Goal: Task Accomplishment & Management: Manage account settings

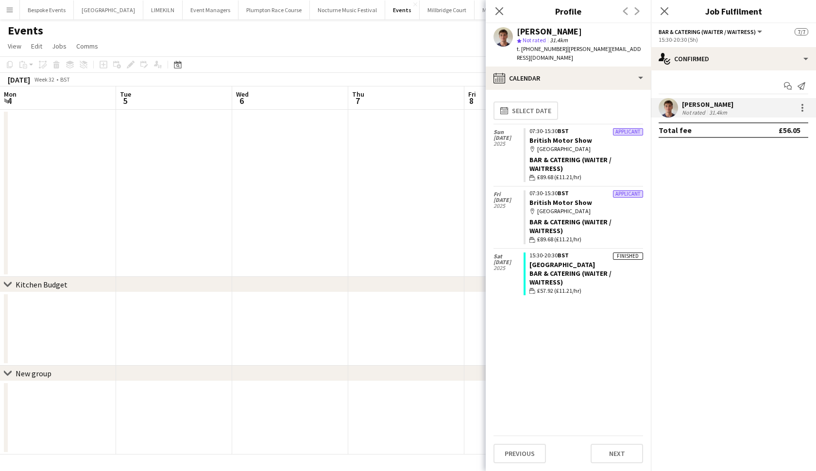
scroll to position [67, 0]
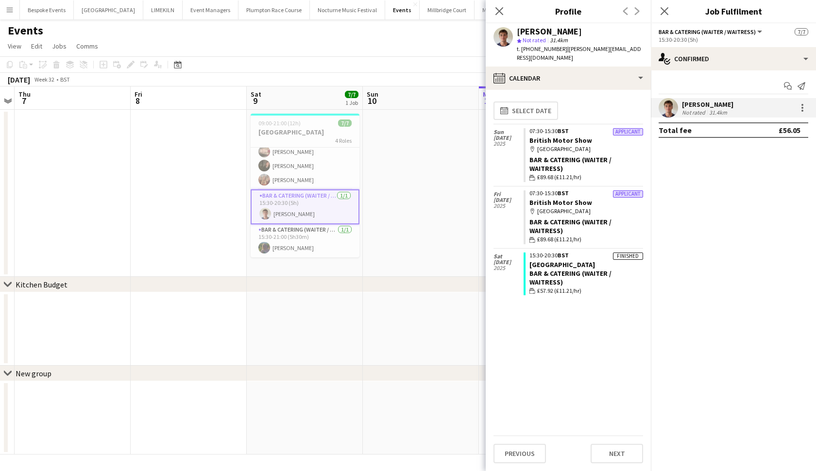
click at [371, 37] on div "Events" at bounding box center [408, 28] width 816 height 18
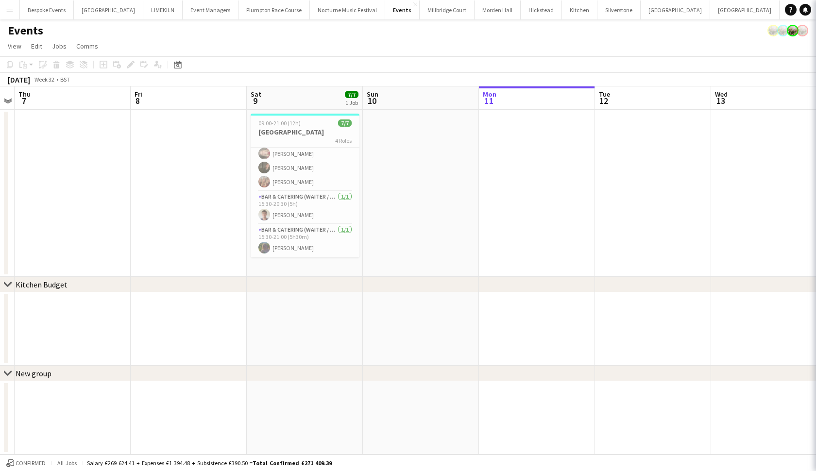
scroll to position [65, 0]
click at [204, 12] on button "Event Managers Close" at bounding box center [211, 9] width 56 height 19
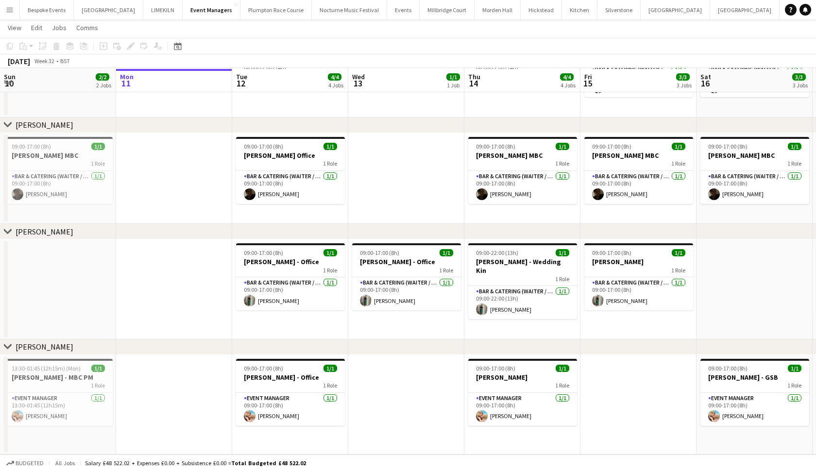
scroll to position [91, 0]
click at [61, 13] on button "Bespoke Events Close" at bounding box center [47, 9] width 54 height 19
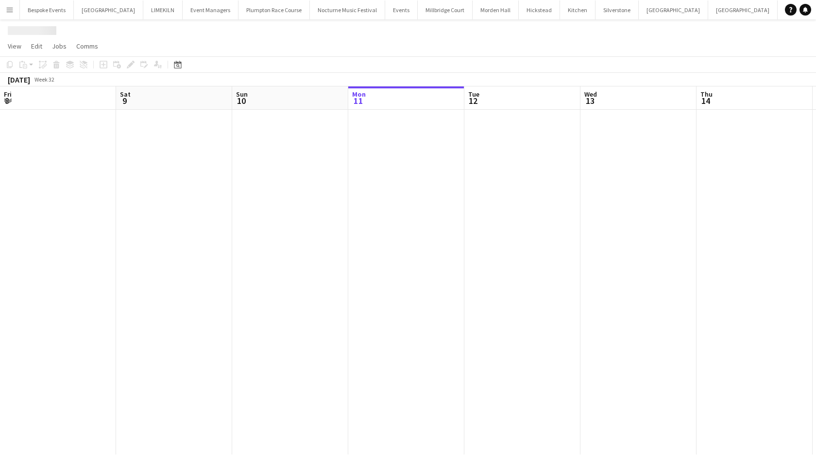
scroll to position [0, 232]
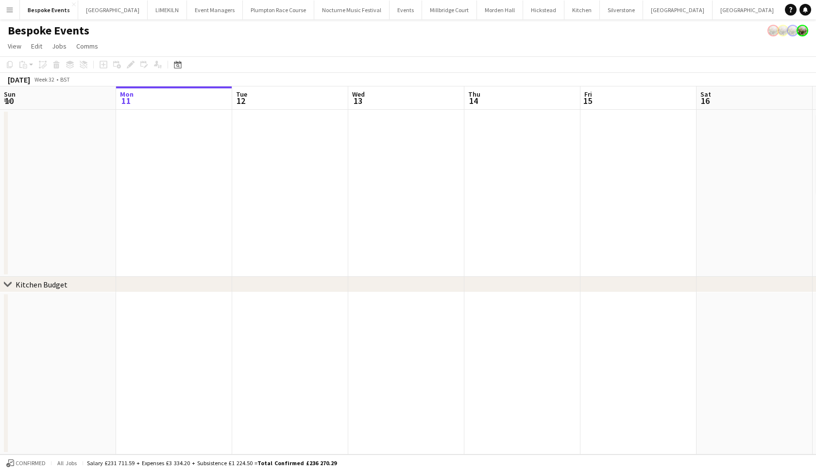
click at [502, 180] on app-date-cell at bounding box center [522, 193] width 116 height 167
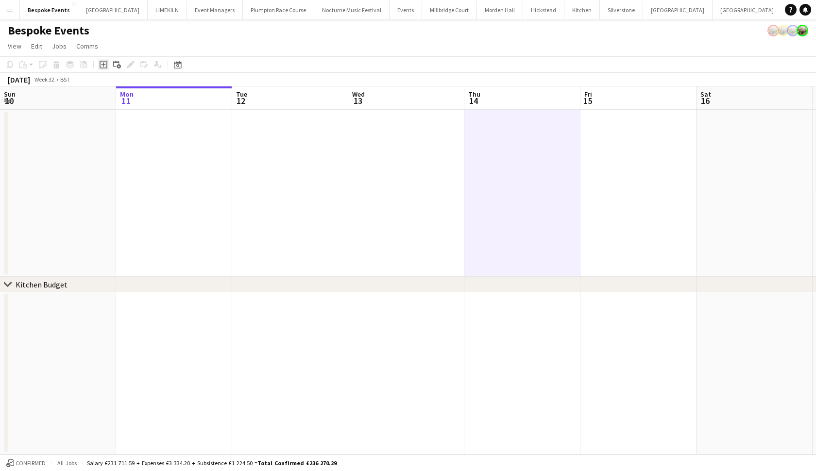
click at [103, 68] on div "Add job" at bounding box center [104, 65] width 12 height 12
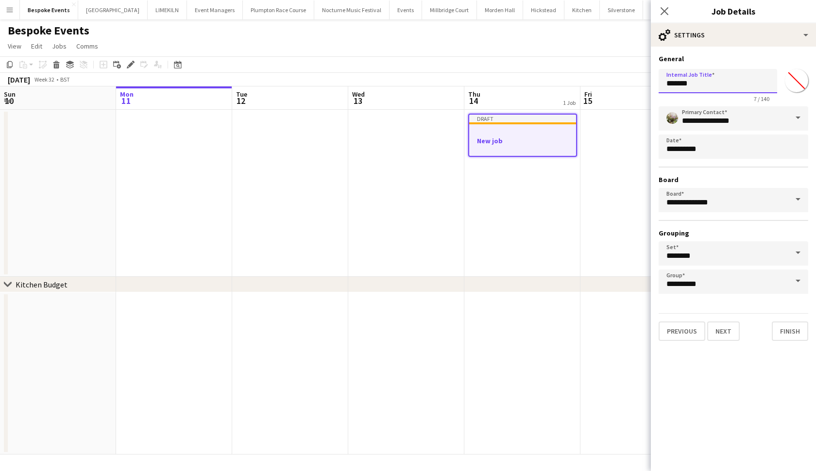
click at [716, 87] on input "*******" at bounding box center [718, 81] width 119 height 24
type input "*"
type input "**********"
click at [718, 335] on button "Next" at bounding box center [723, 331] width 33 height 19
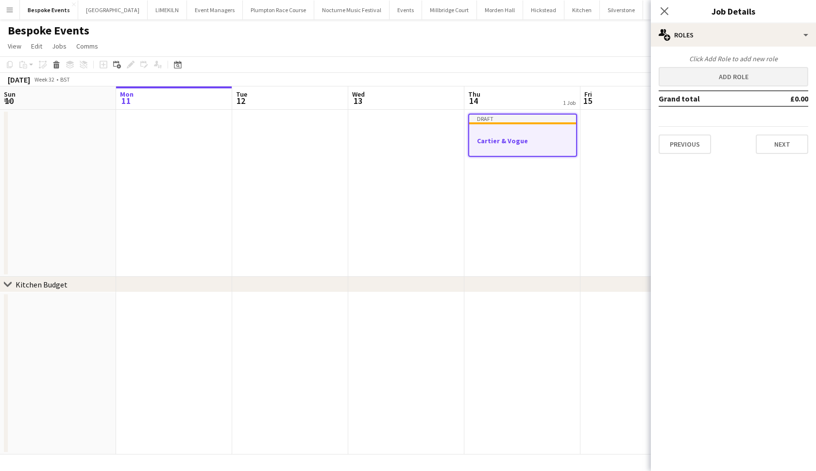
click at [711, 73] on button "Add role" at bounding box center [734, 76] width 150 height 19
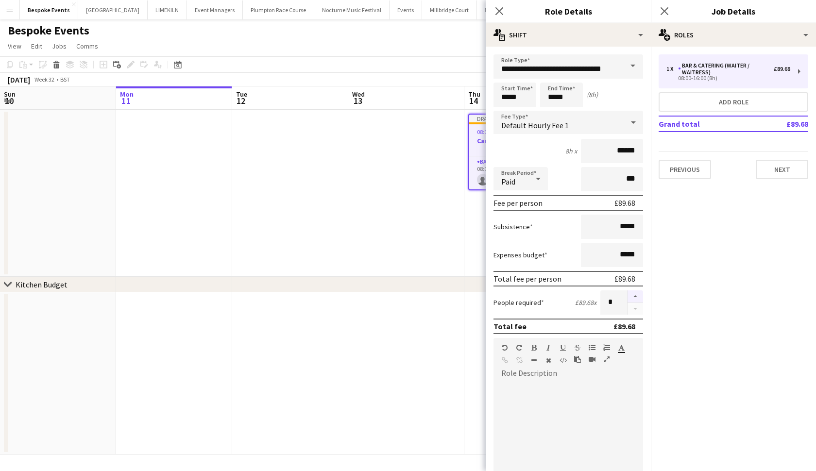
click at [631, 299] on button "button" at bounding box center [636, 296] width 16 height 13
type input "*"
click at [508, 97] on input "*****" at bounding box center [515, 95] width 43 height 24
type input "*****"
click at [555, 98] on input "*****" at bounding box center [561, 95] width 43 height 24
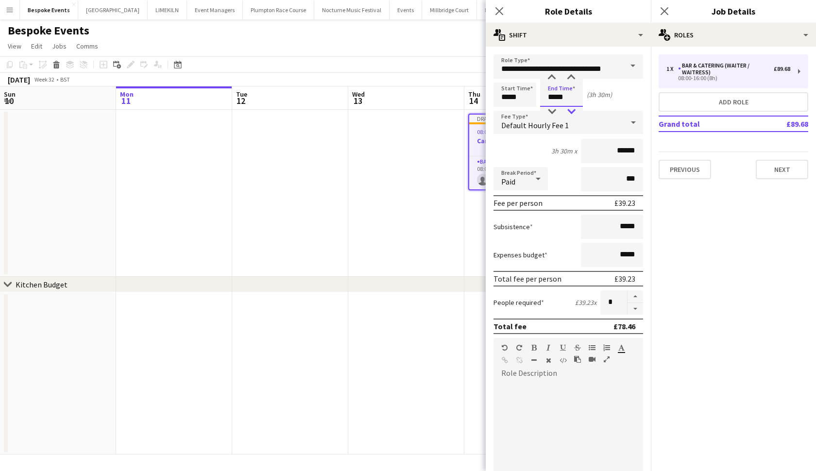
type input "*****"
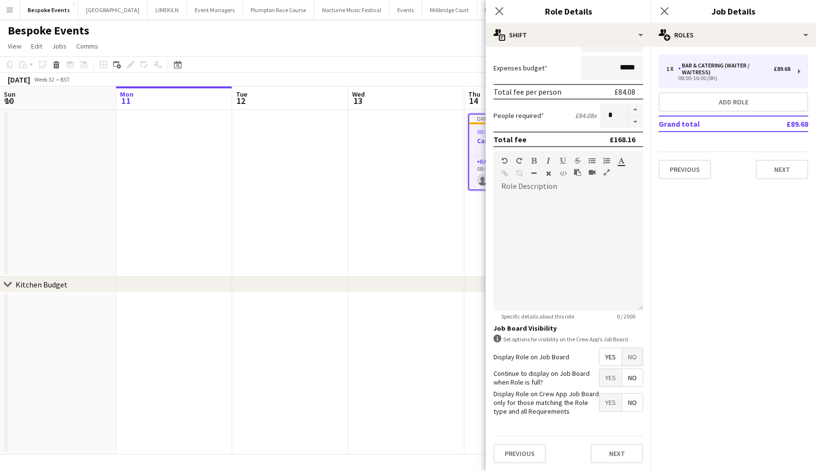
scroll to position [187, 0]
click at [438, 204] on app-date-cell at bounding box center [406, 193] width 116 height 167
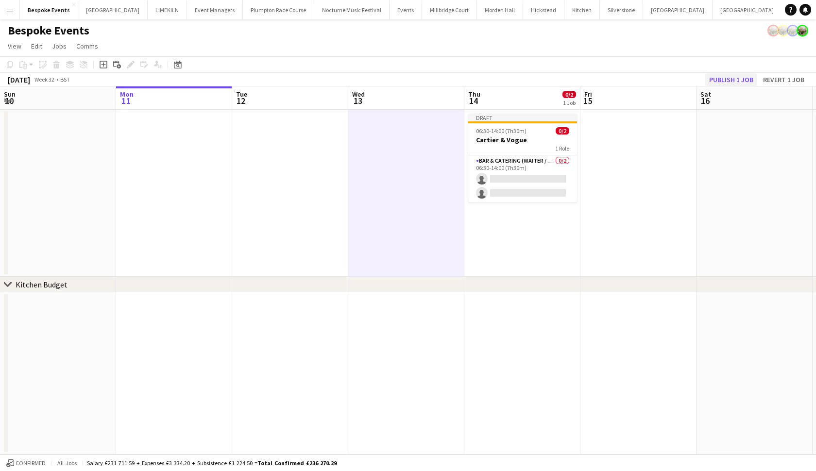
click at [727, 76] on button "Publish 1 job" at bounding box center [731, 79] width 52 height 13
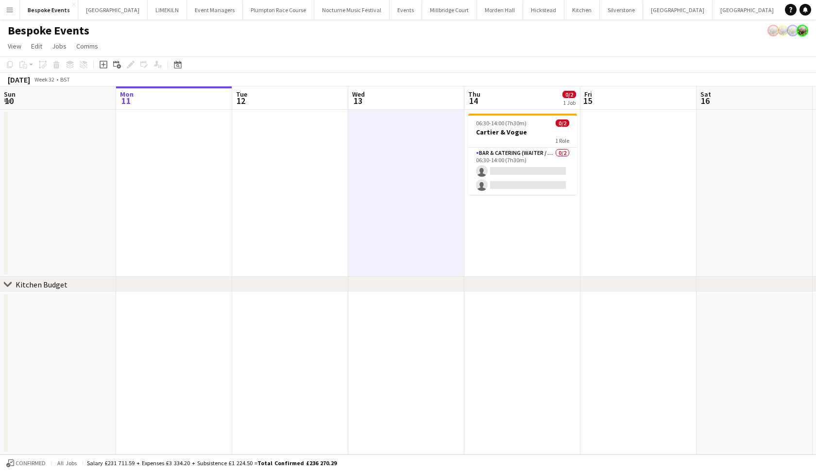
scroll to position [0, 0]
click at [505, 162] on app-card-role "Bar & Catering (Waiter / waitress) 0/2 06:30-14:00 (7h30m) single-neutral-actio…" at bounding box center [522, 171] width 109 height 47
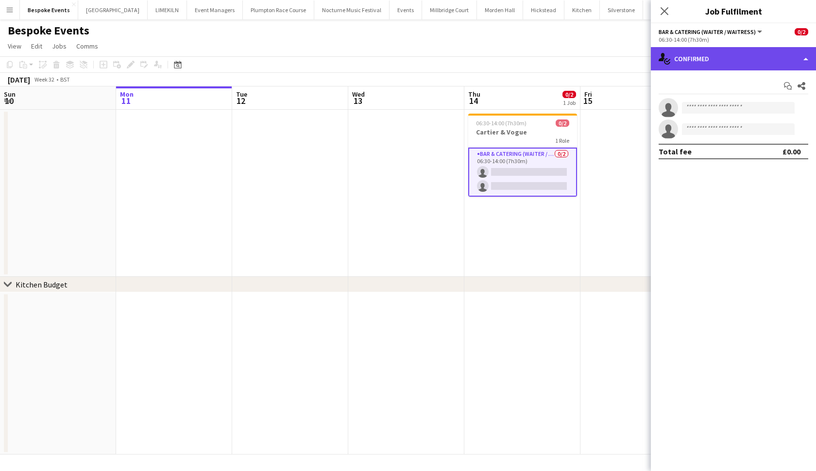
click at [698, 65] on div "single-neutral-actions-check-2 Confirmed" at bounding box center [733, 58] width 165 height 23
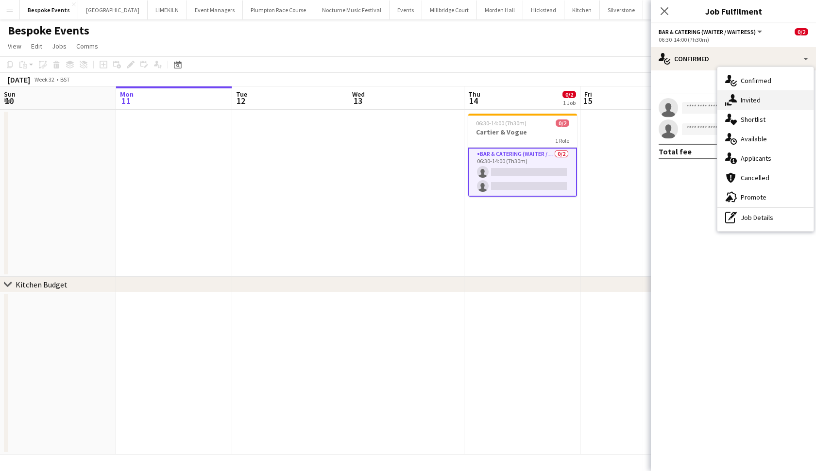
click at [745, 108] on div "single-neutral-actions-share-1 Invited" at bounding box center [765, 99] width 96 height 19
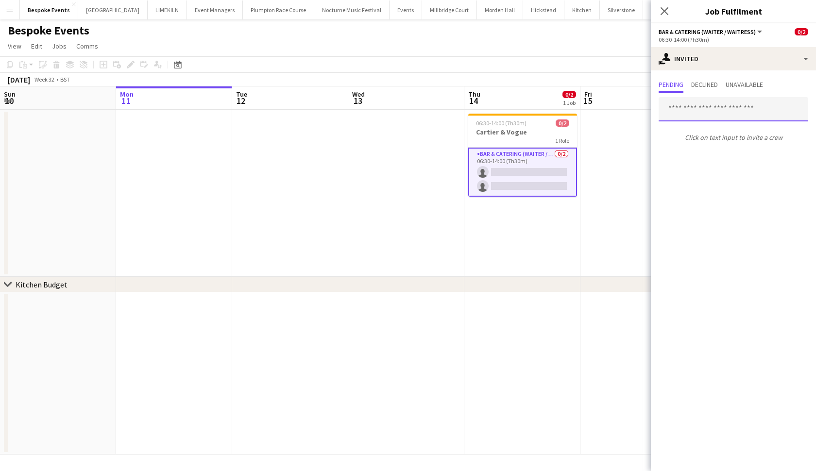
click at [706, 111] on input "text" at bounding box center [734, 109] width 150 height 24
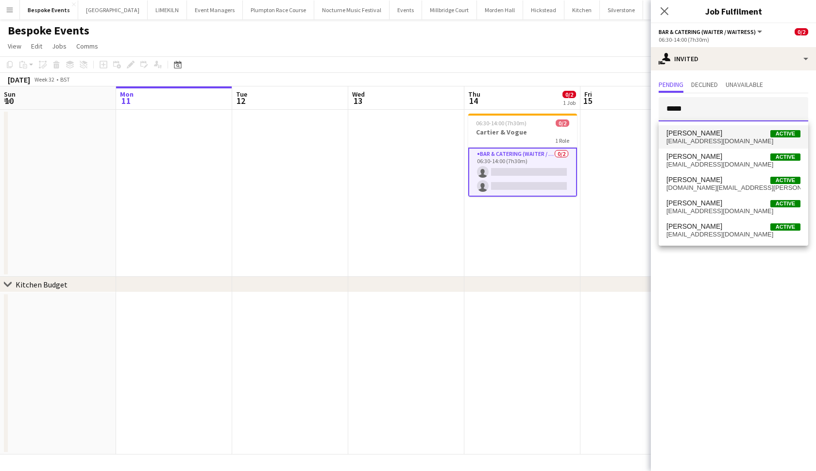
type input "*****"
click at [720, 136] on span "Ellie Crosby Active" at bounding box center [733, 133] width 134 height 8
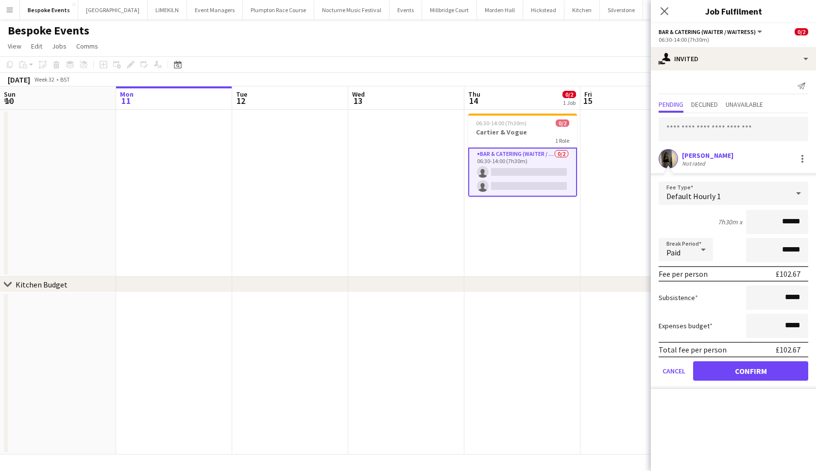
click at [730, 375] on button "Confirm" at bounding box center [750, 370] width 115 height 19
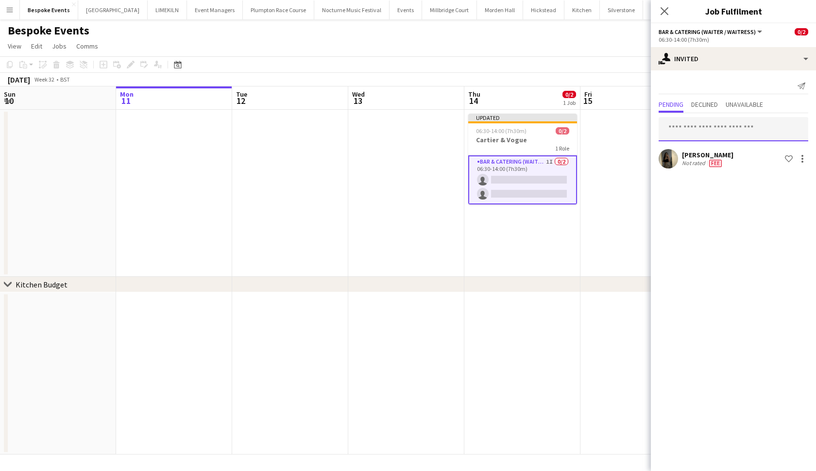
click at [708, 133] on input "text" at bounding box center [734, 129] width 150 height 24
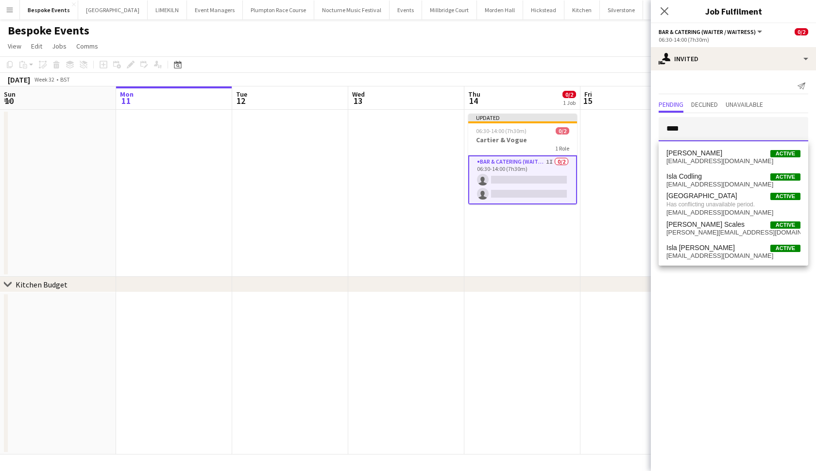
type input "****"
drag, startPoint x: 708, startPoint y: 133, endPoint x: 699, endPoint y: 252, distance: 119.3
click at [699, 252] on span "isla25@icloud.com" at bounding box center [733, 256] width 134 height 8
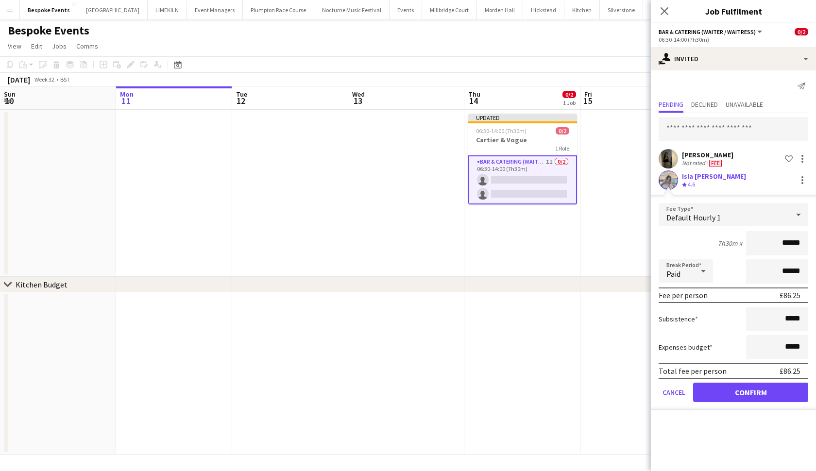
click at [739, 383] on button "Confirm" at bounding box center [750, 392] width 115 height 19
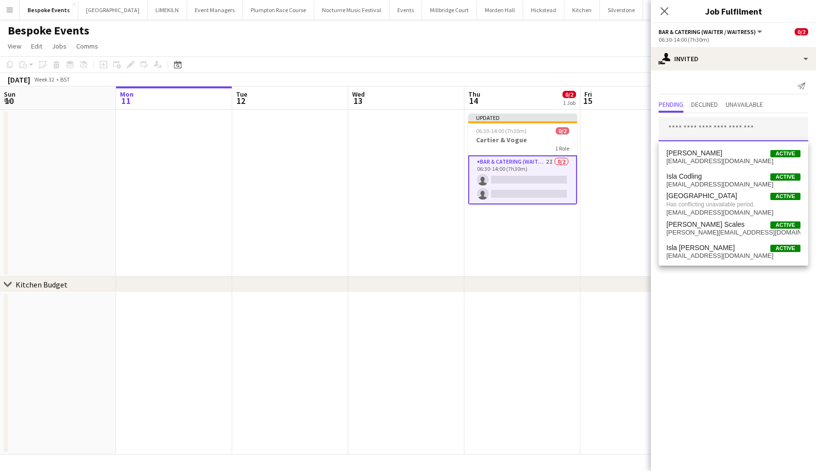
click at [718, 132] on input "text" at bounding box center [734, 129] width 150 height 24
type input "******"
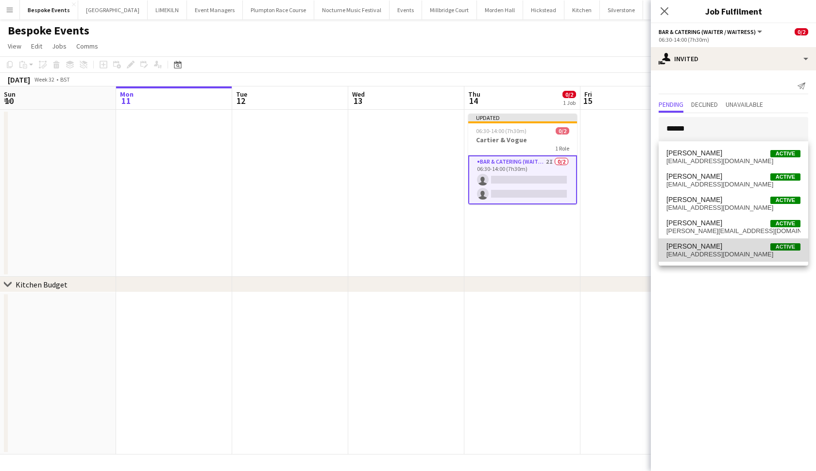
click at [700, 259] on mat-option "Amelie Perriton Active amelieperriton@icloud.com" at bounding box center [734, 249] width 150 height 23
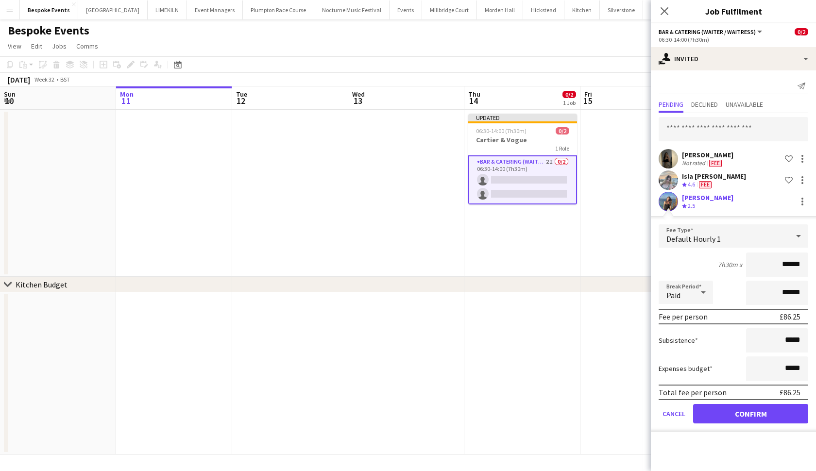
click at [745, 411] on button "Confirm" at bounding box center [750, 413] width 115 height 19
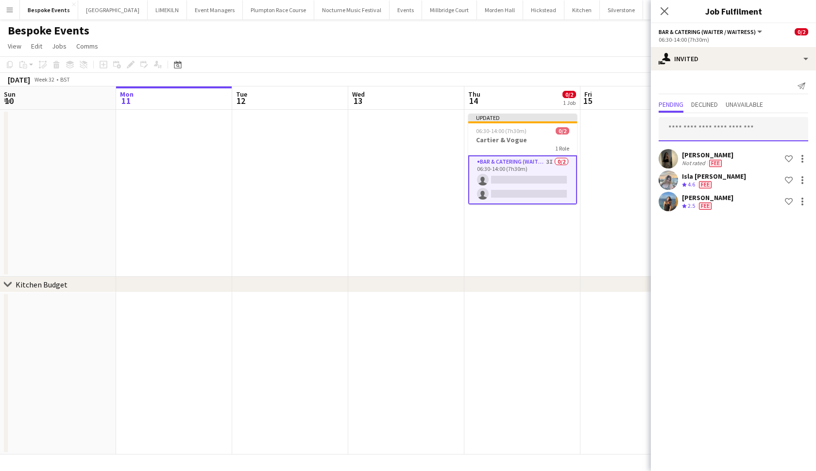
click at [724, 137] on input "text" at bounding box center [734, 129] width 150 height 24
type input "**********"
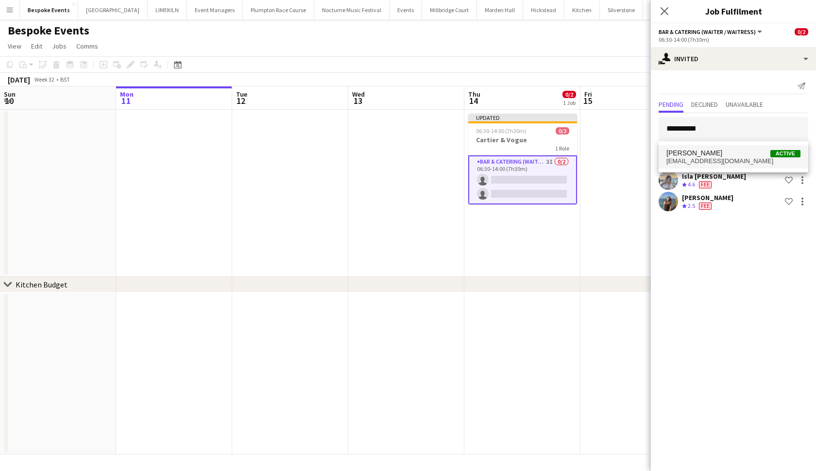
click at [711, 163] on span "poppysheward@gmail.com" at bounding box center [733, 161] width 134 height 8
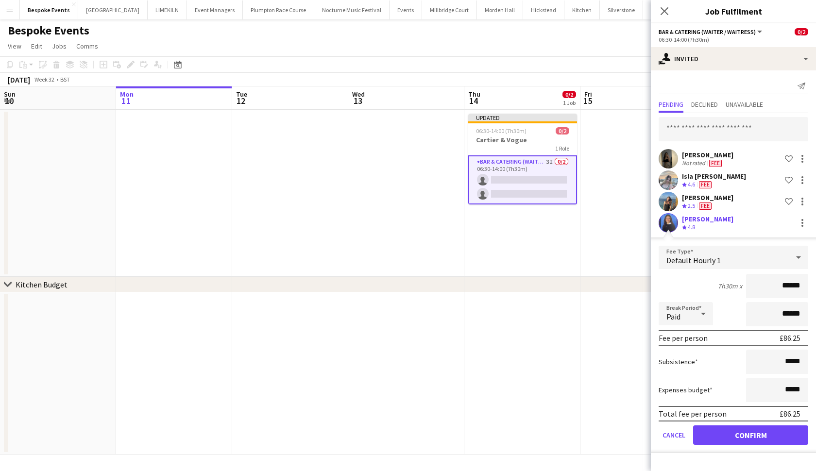
click at [732, 428] on button "Confirm" at bounding box center [750, 435] width 115 height 19
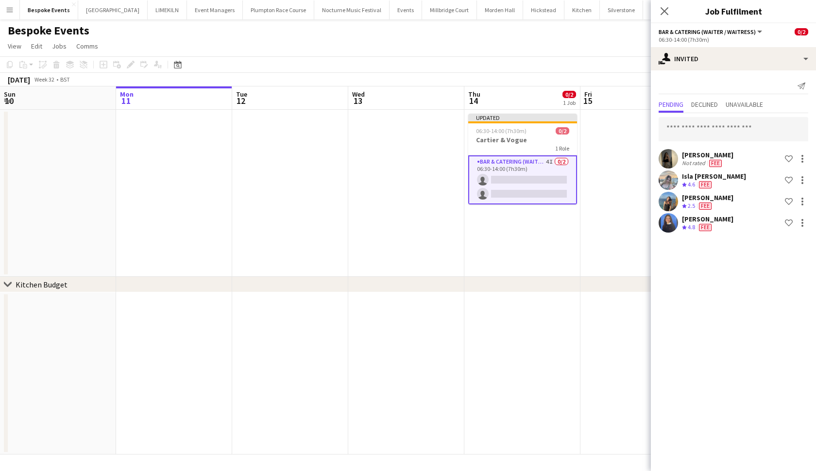
click at [514, 376] on app-date-cell at bounding box center [522, 373] width 116 height 162
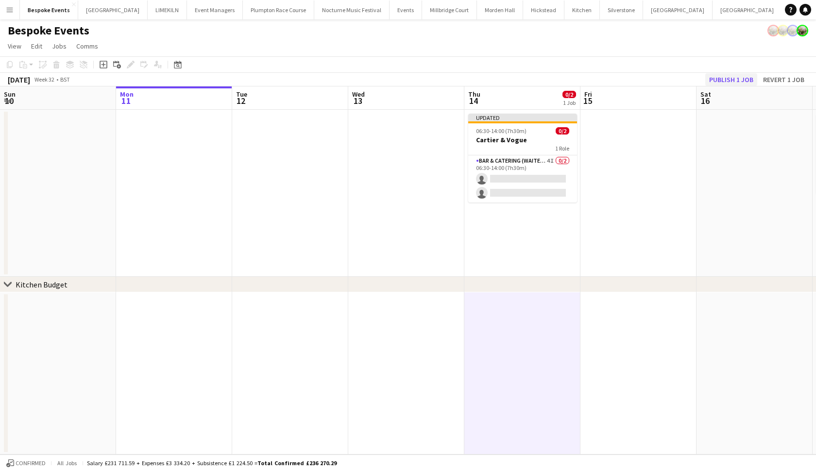
click at [724, 78] on button "Publish 1 job" at bounding box center [731, 79] width 52 height 13
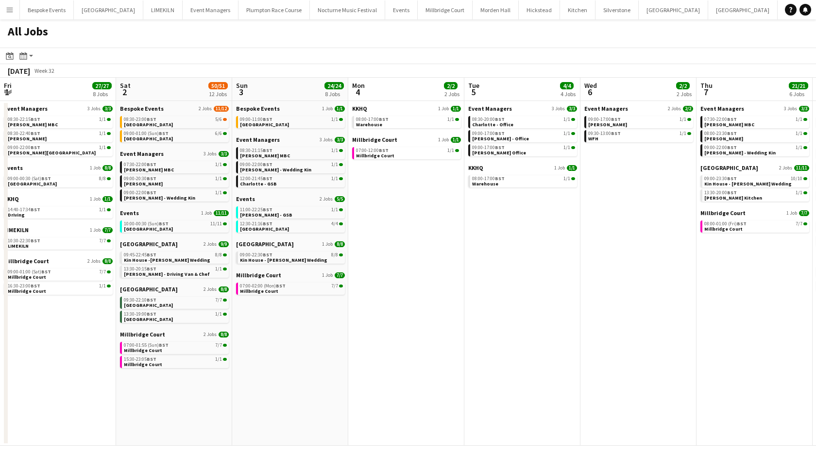
scroll to position [0, 485]
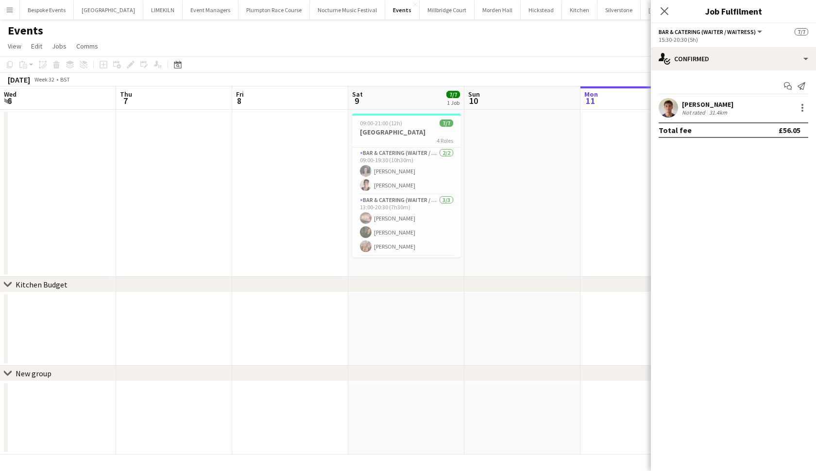
scroll to position [0, 232]
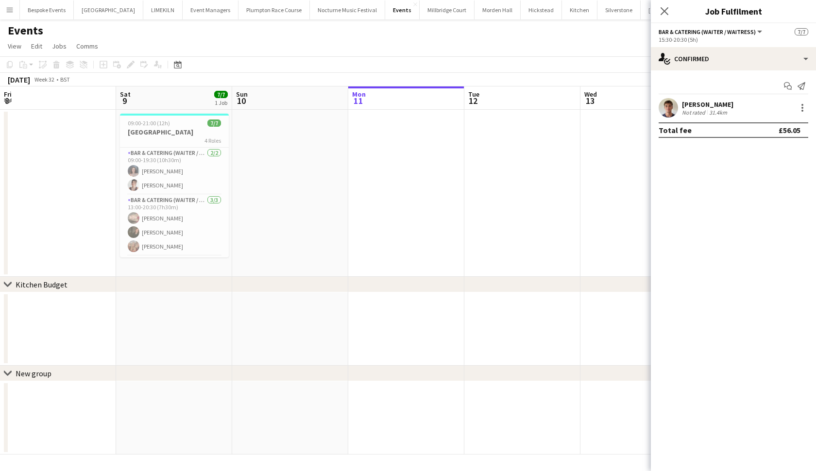
click at [330, 178] on app-date-cell at bounding box center [290, 193] width 116 height 167
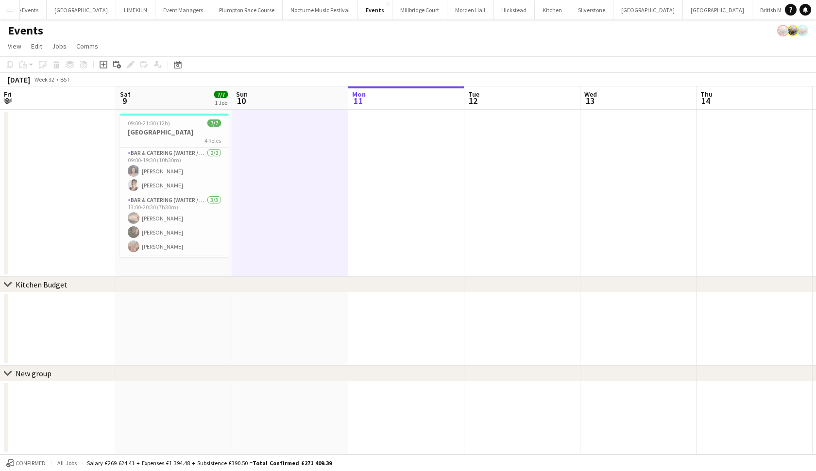
scroll to position [0, 27]
click at [815, 11] on button "KKHQ Close" at bounding box center [830, 9] width 31 height 19
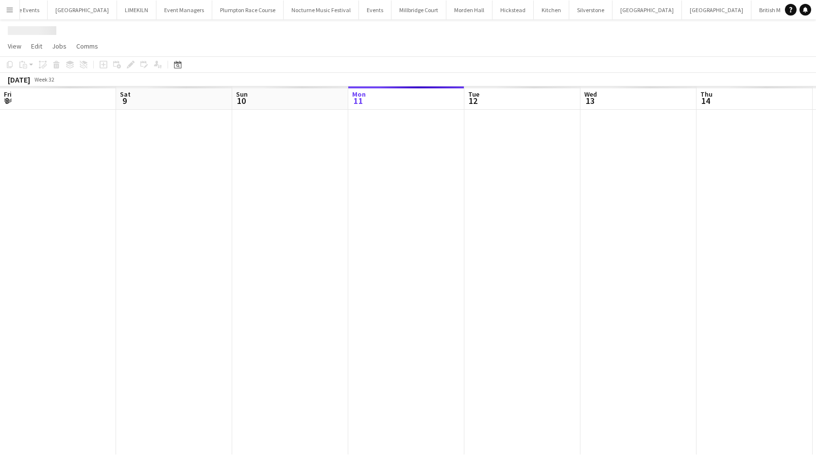
scroll to position [0, 232]
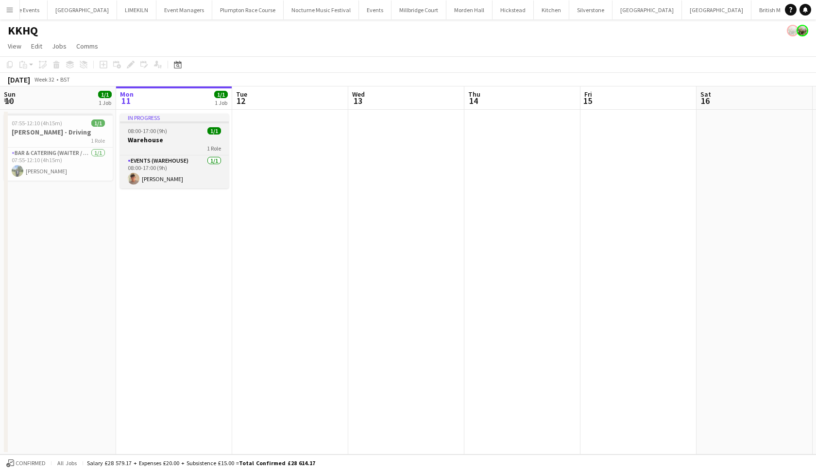
click at [187, 130] on div "08:00-17:00 (9h) 1/1" at bounding box center [174, 130] width 109 height 7
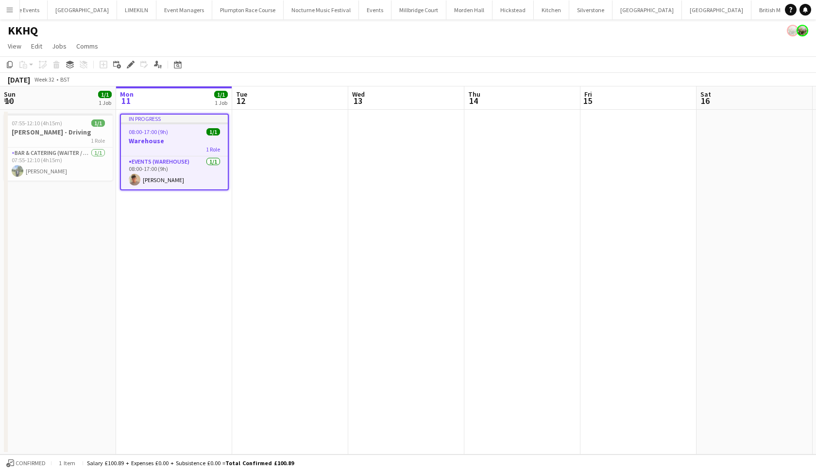
click at [251, 138] on app-date-cell at bounding box center [290, 282] width 116 height 345
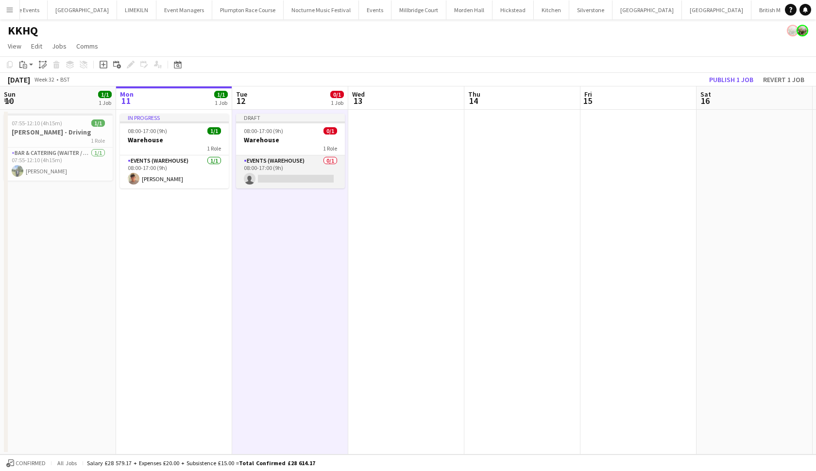
click at [272, 180] on app-card-role "Events (Warehouse) 0/1 08:00-17:00 (9h) single-neutral-actions" at bounding box center [290, 171] width 109 height 33
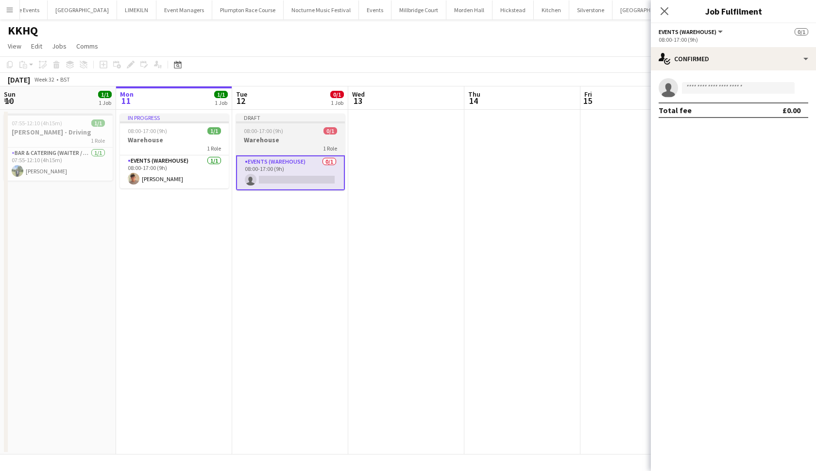
click at [276, 128] on span "08:00-17:00 (9h)" at bounding box center [263, 130] width 39 height 7
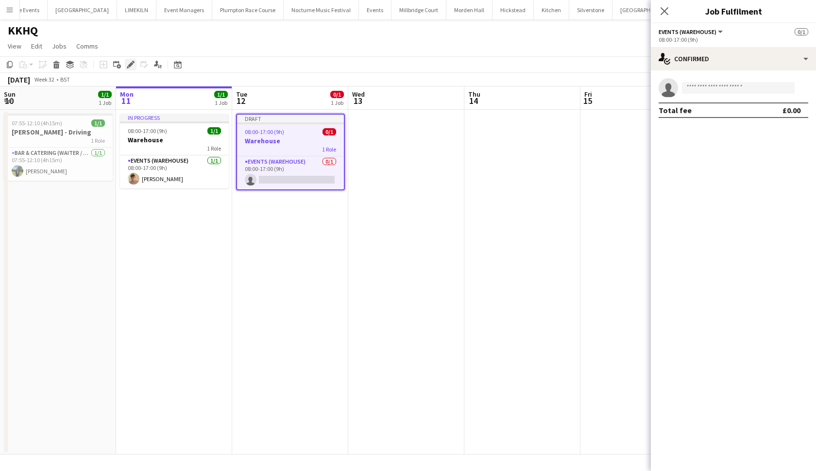
click at [126, 64] on div "Edit" at bounding box center [131, 65] width 12 height 12
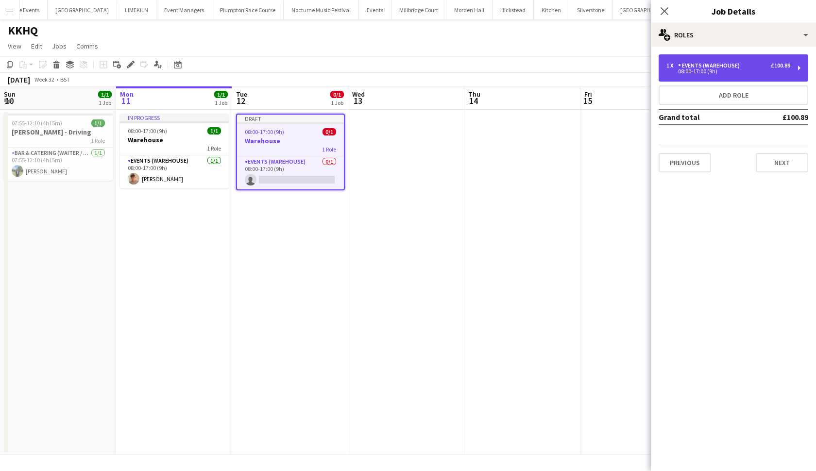
click at [698, 68] on div "Events (Warehouse)" at bounding box center [711, 65] width 66 height 7
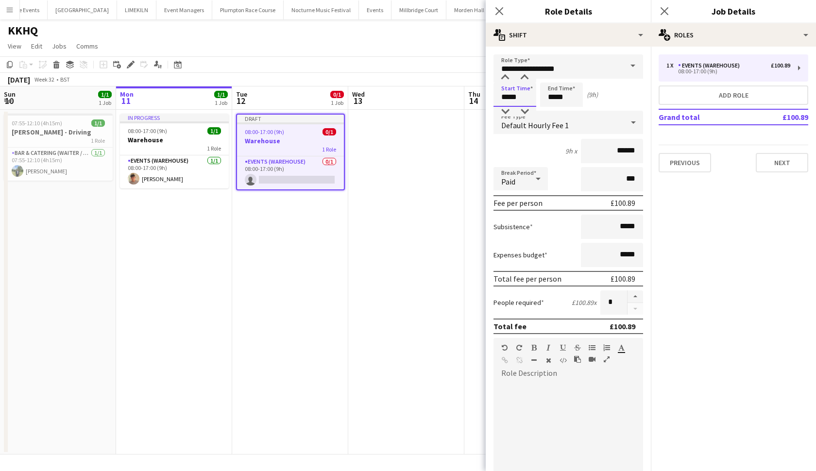
click at [508, 97] on input "*****" at bounding box center [515, 95] width 43 height 24
type input "*****"
click at [555, 100] on input "*****" at bounding box center [561, 95] width 43 height 24
click at [392, 211] on app-date-cell at bounding box center [406, 282] width 116 height 345
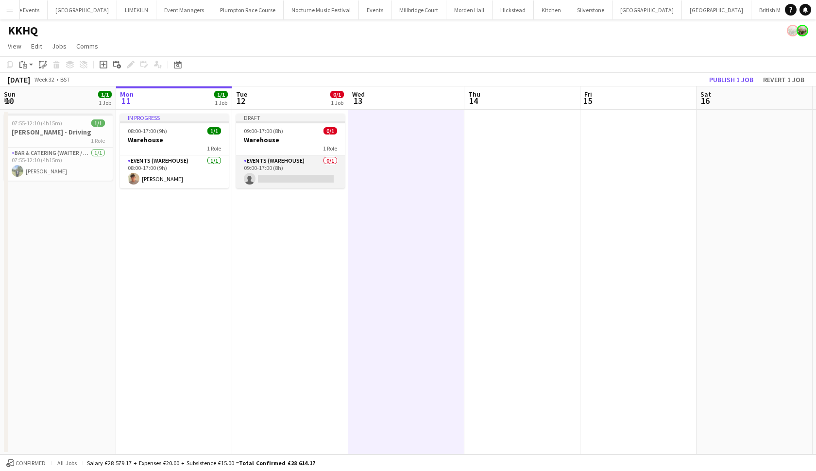
click at [303, 163] on app-card-role "Events (Warehouse) 0/1 09:00-17:00 (8h) single-neutral-actions" at bounding box center [290, 171] width 109 height 33
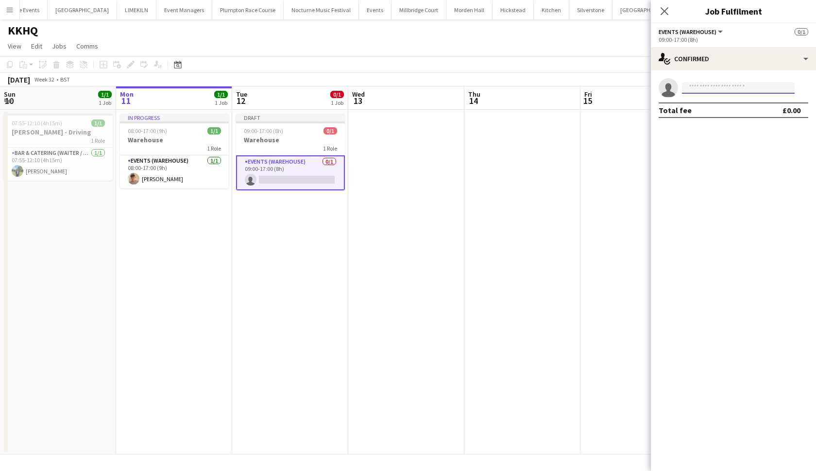
click at [700, 84] on input at bounding box center [738, 88] width 113 height 12
type input "********"
click at [703, 110] on span "jude.inkley@gmail.com" at bounding box center [738, 110] width 97 height 8
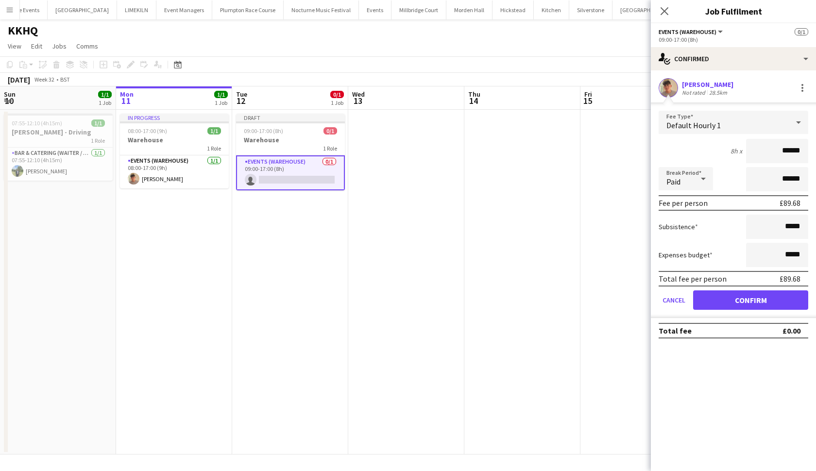
click at [608, 176] on app-date-cell at bounding box center [638, 282] width 116 height 345
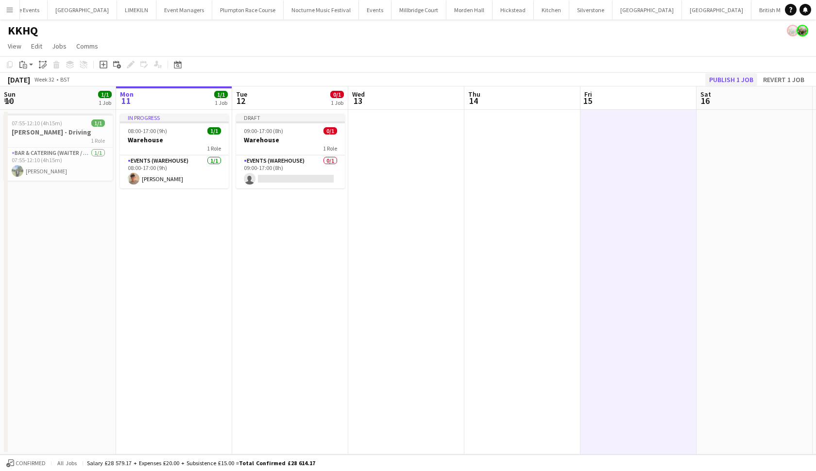
click at [750, 76] on button "Publish 1 job" at bounding box center [731, 79] width 52 height 13
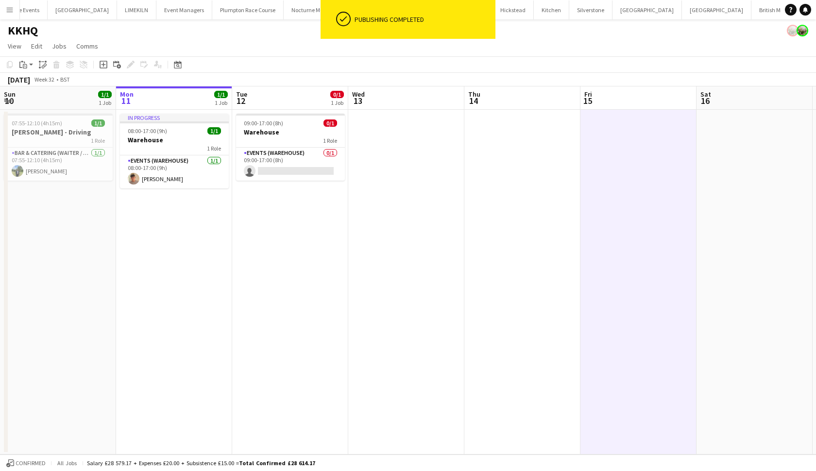
click at [446, 205] on app-date-cell at bounding box center [406, 282] width 116 height 345
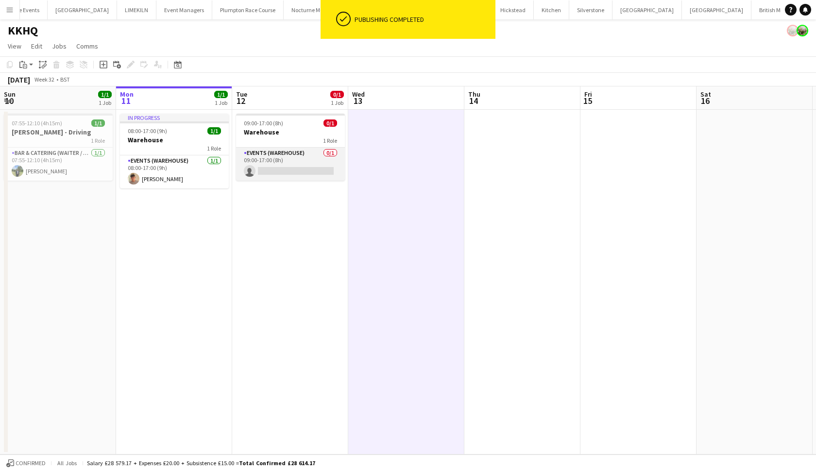
click at [303, 173] on app-card-role "Events (Warehouse) 0/1 09:00-17:00 (8h) single-neutral-actions" at bounding box center [290, 164] width 109 height 33
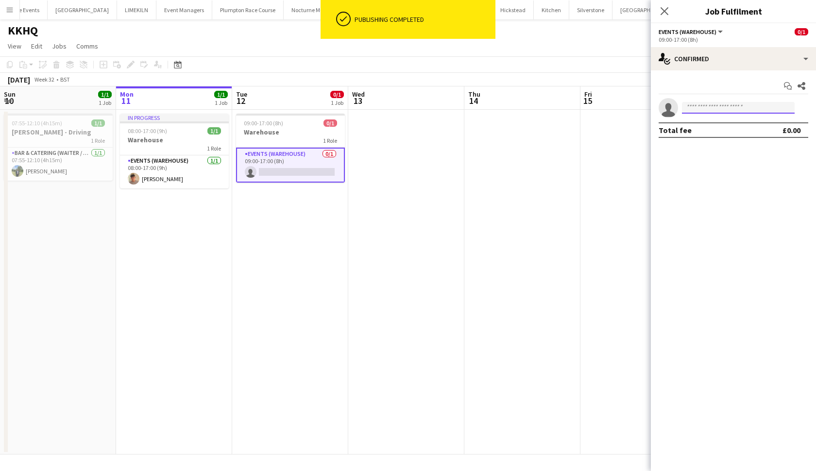
click at [700, 106] on input at bounding box center [738, 108] width 113 height 12
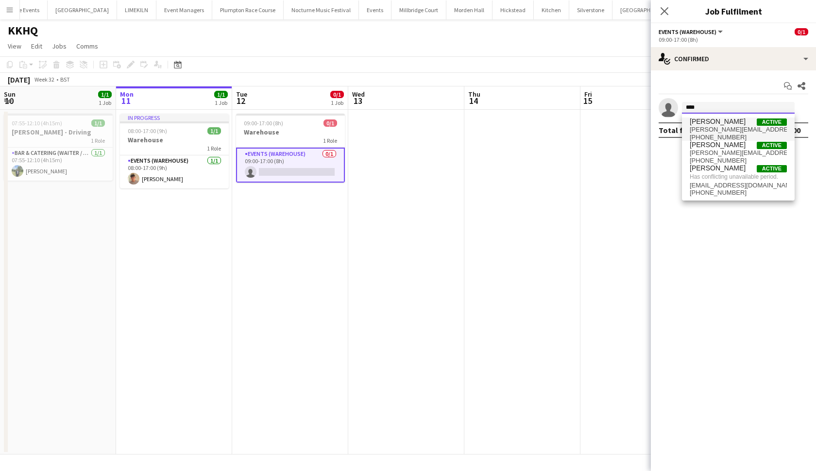
type input "****"
drag, startPoint x: 698, startPoint y: 123, endPoint x: 717, endPoint y: 151, distance: 33.3
click at [717, 151] on span "jude.inkley@gmail.com" at bounding box center [738, 153] width 97 height 8
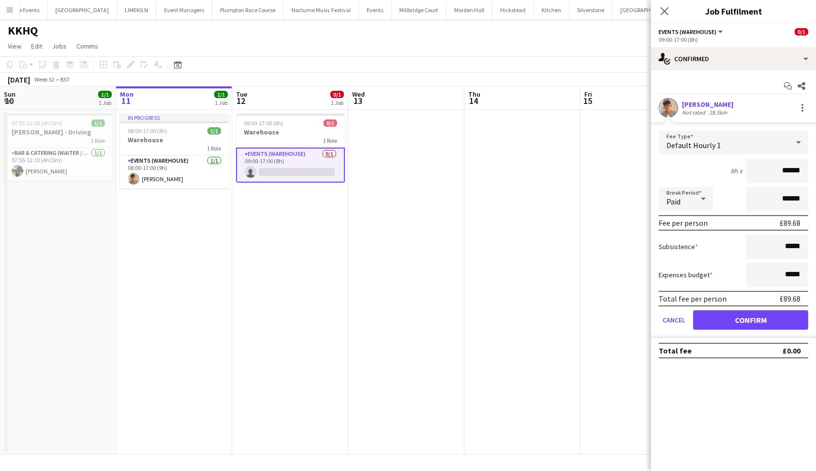
click at [709, 315] on button "Confirm" at bounding box center [750, 319] width 115 height 19
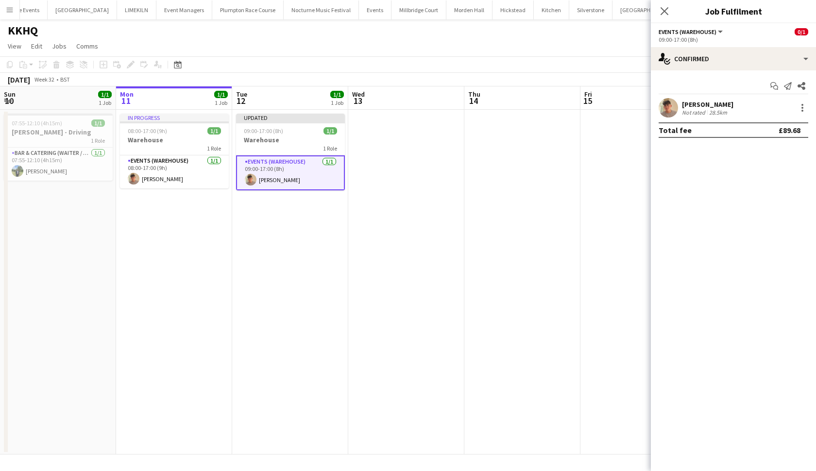
click at [540, 221] on app-date-cell at bounding box center [522, 282] width 116 height 345
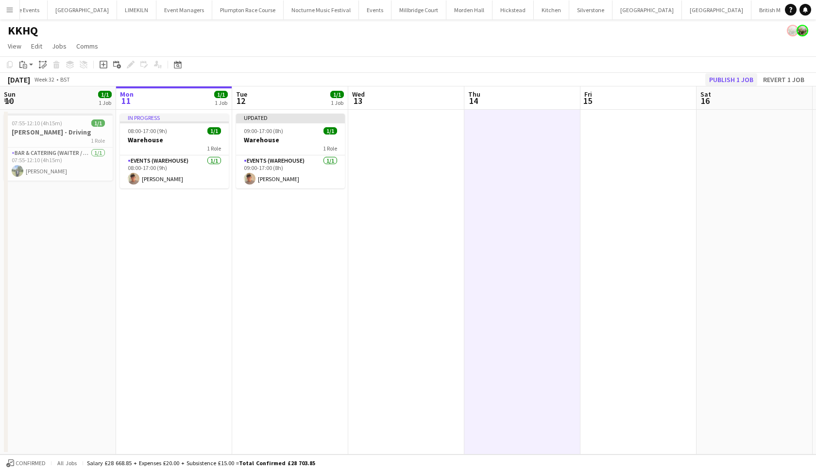
click at [740, 80] on button "Publish 1 job" at bounding box center [731, 79] width 52 height 13
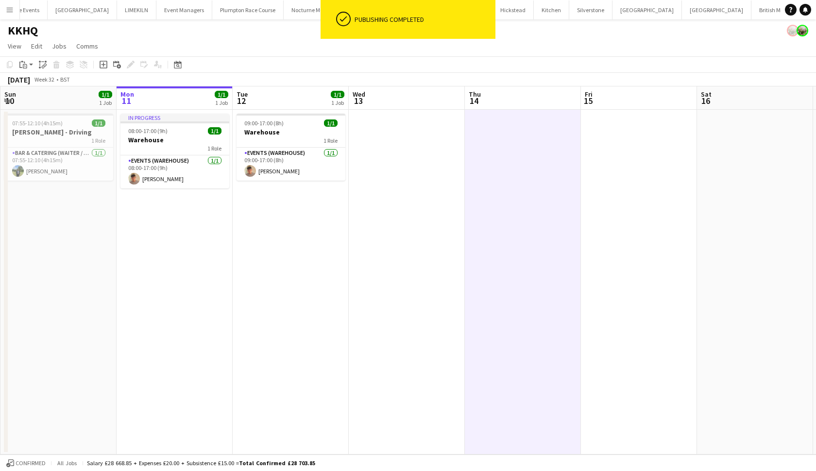
scroll to position [0, 0]
click at [291, 263] on app-date-cell "09:00-17:00 (8h) 1/1 Warehouse 1 Role Events (Warehouse) 1/1 09:00-17:00 (8h) J…" at bounding box center [291, 282] width 116 height 345
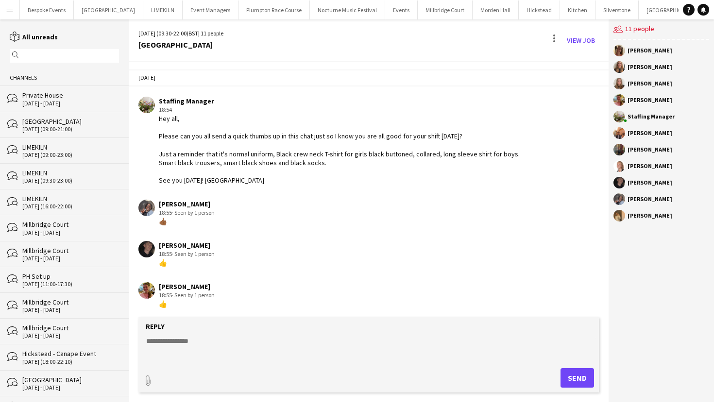
scroll to position [268, 0]
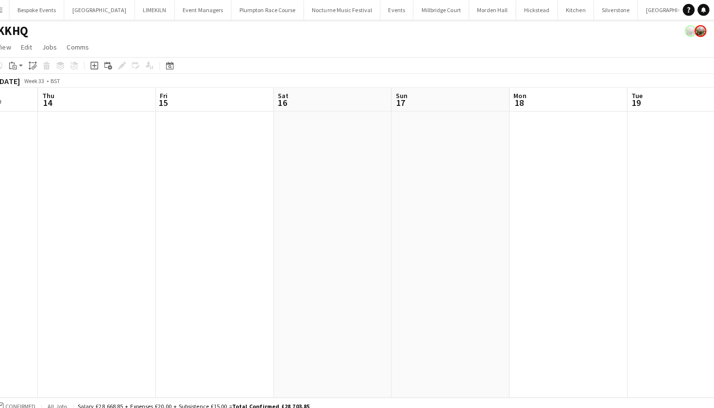
scroll to position [0, 439]
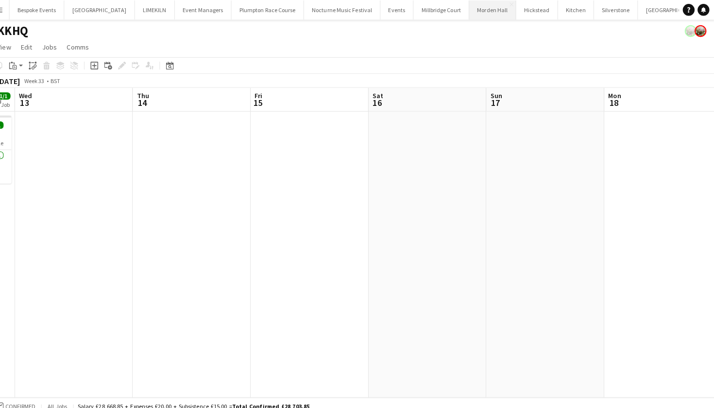
click at [473, 12] on button "[GEOGRAPHIC_DATA] Close" at bounding box center [496, 9] width 46 height 19
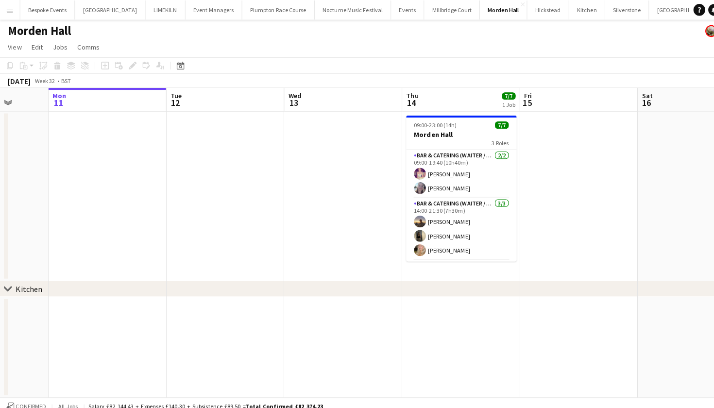
click at [361, 182] on app-date-cell at bounding box center [338, 193] width 116 height 167
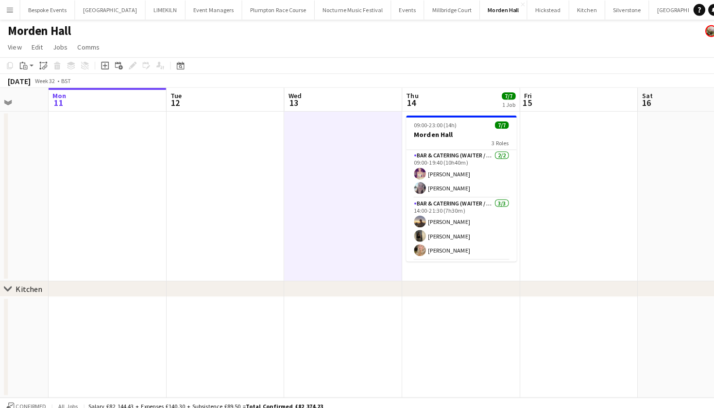
click at [477, 175] on app-card-role "Bar & Catering (Waiter / waitress) 2/2 09:00-19:40 (10h40m) Emma Black Ella Ken…" at bounding box center [454, 171] width 109 height 47
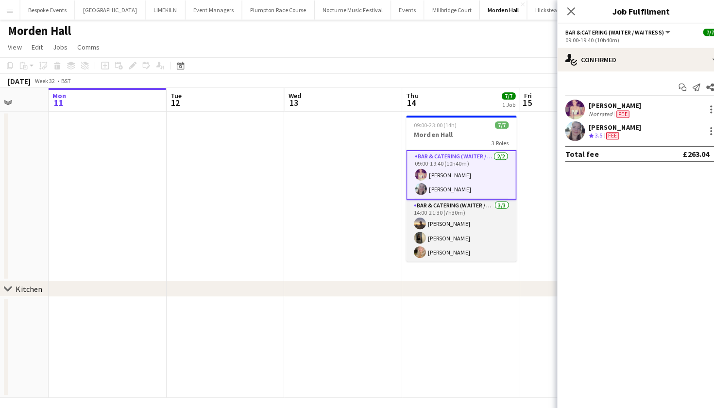
click at [448, 238] on app-card-role "Bar & Catering (Waiter / waitress) 3/3 14:00-21:30 (7h30m) Harry Thomas Ellie C…" at bounding box center [454, 227] width 109 height 61
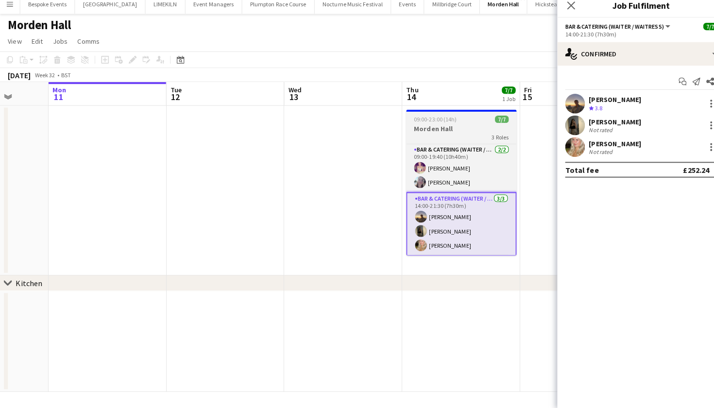
click at [460, 129] on h3 "Morden Hall" at bounding box center [454, 132] width 109 height 9
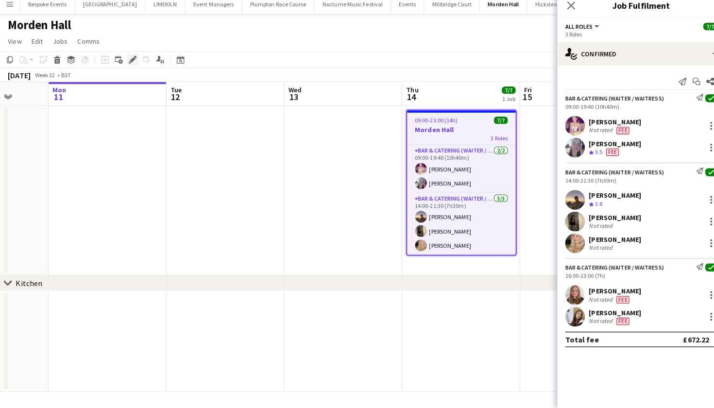
click at [135, 59] on div "Edit" at bounding box center [131, 65] width 12 height 12
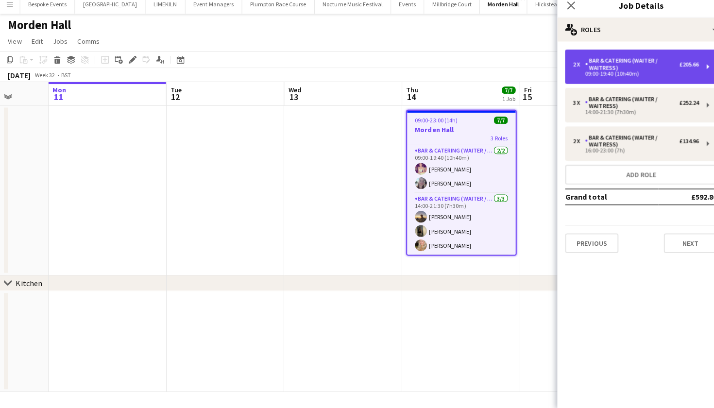
click at [631, 67] on div "Bar & Catering (Waiter / waitress)" at bounding box center [622, 69] width 93 height 14
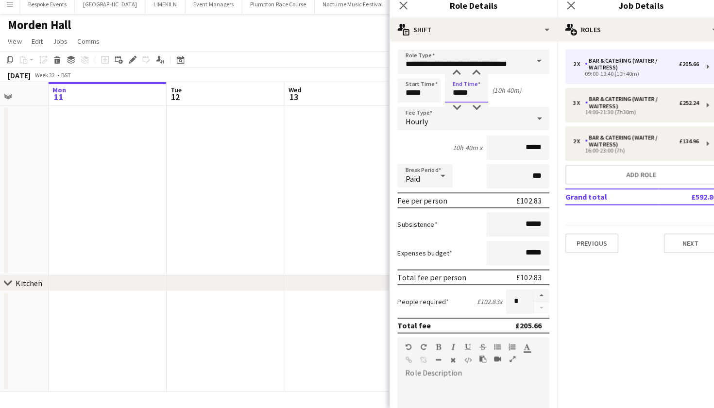
click at [453, 92] on input "*****" at bounding box center [459, 95] width 43 height 24
type input "*****"
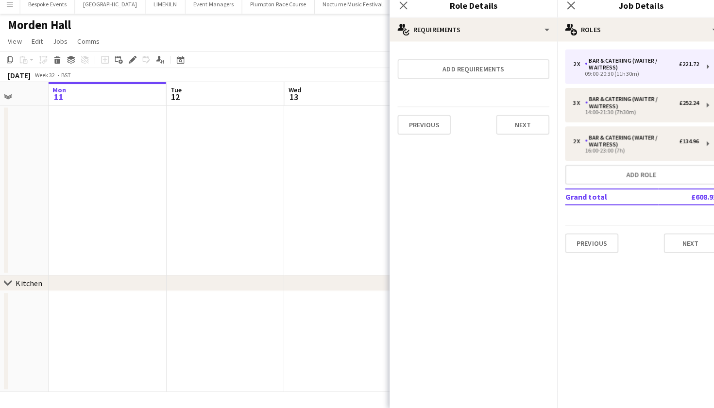
click at [175, 195] on app-date-cell at bounding box center [222, 193] width 116 height 167
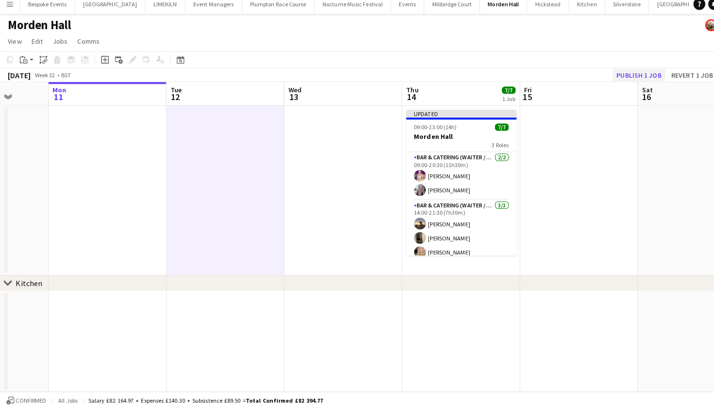
click at [621, 73] on button "Publish 1 job" at bounding box center [629, 79] width 52 height 13
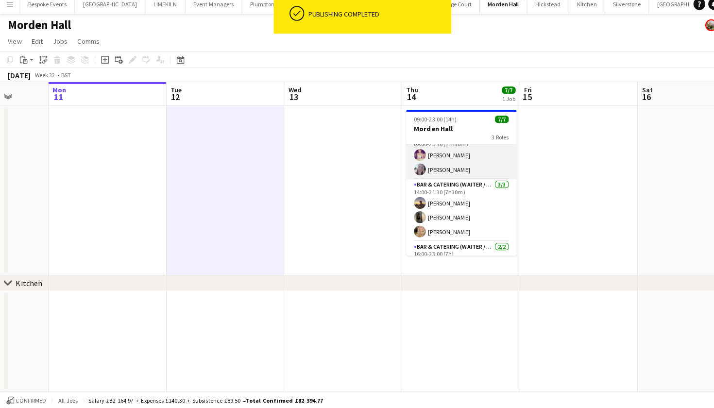
scroll to position [24, 0]
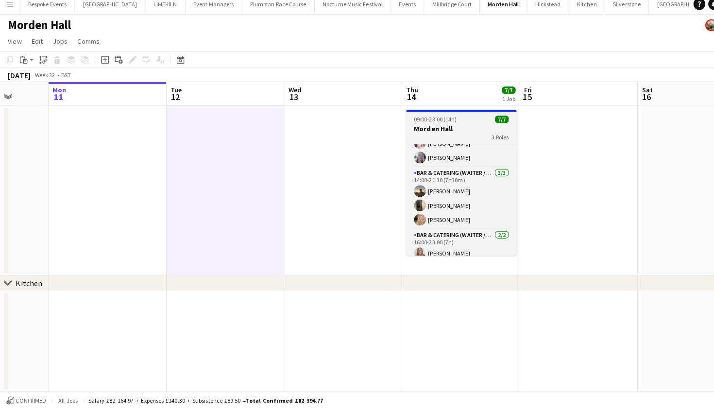
click at [432, 119] on span "09:00-23:00 (14h)" at bounding box center [429, 122] width 42 height 7
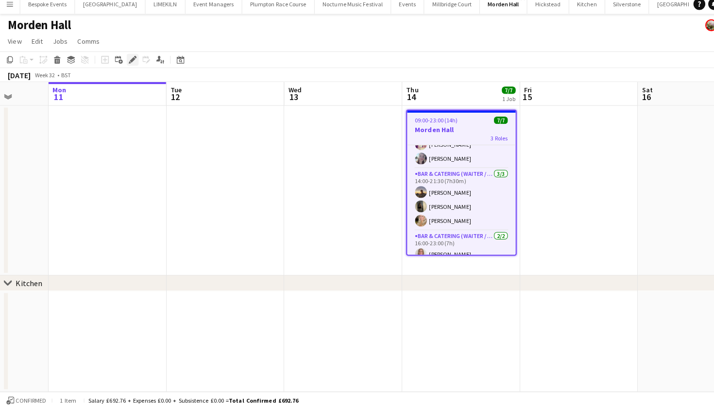
click at [126, 62] on div "Edit" at bounding box center [131, 65] width 12 height 12
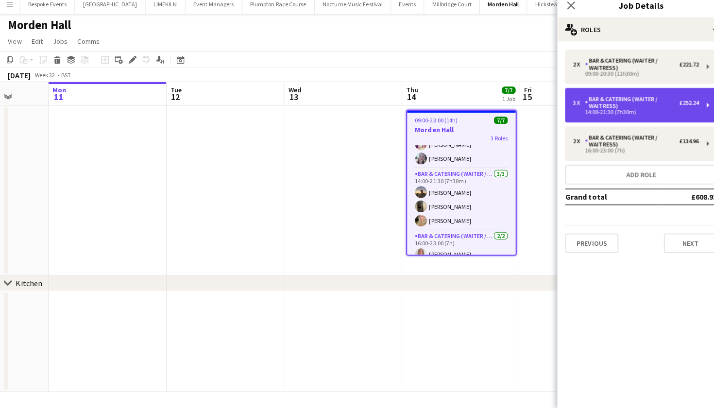
click at [630, 118] on div "3 x Bar & Catering (Waiter / waitress) £252.24 14:00-21:30 (7h30m)" at bounding box center [632, 109] width 150 height 34
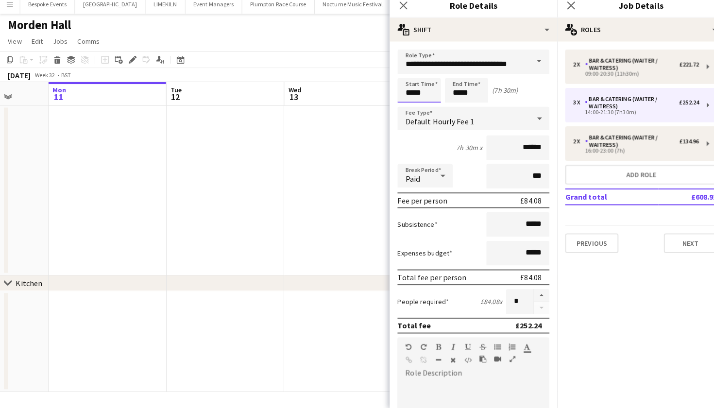
click at [412, 93] on input "*****" at bounding box center [413, 95] width 43 height 24
type input "*****"
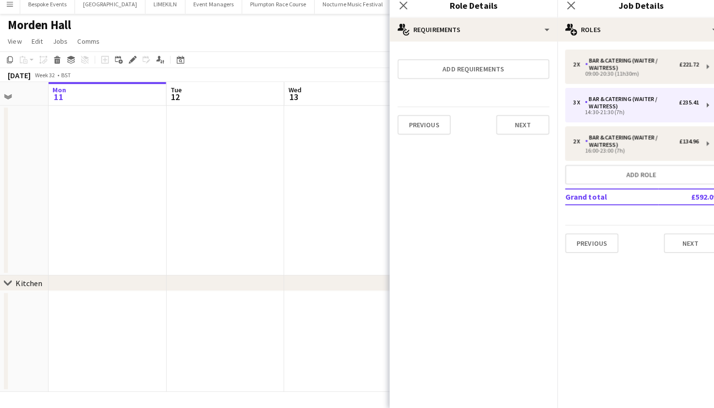
click at [306, 267] on app-date-cell at bounding box center [338, 193] width 116 height 167
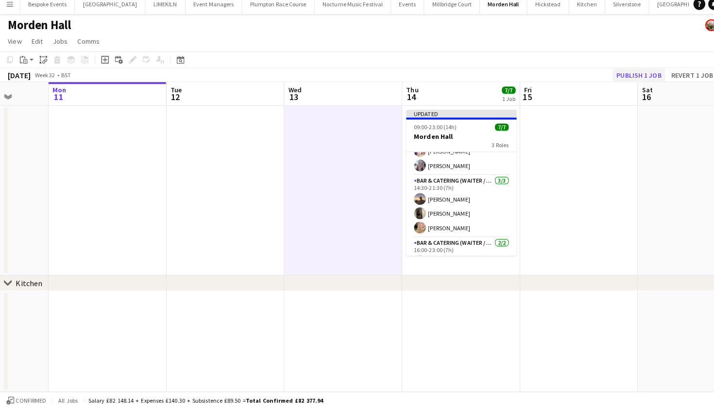
click at [622, 73] on button "Publish 1 job" at bounding box center [629, 79] width 52 height 13
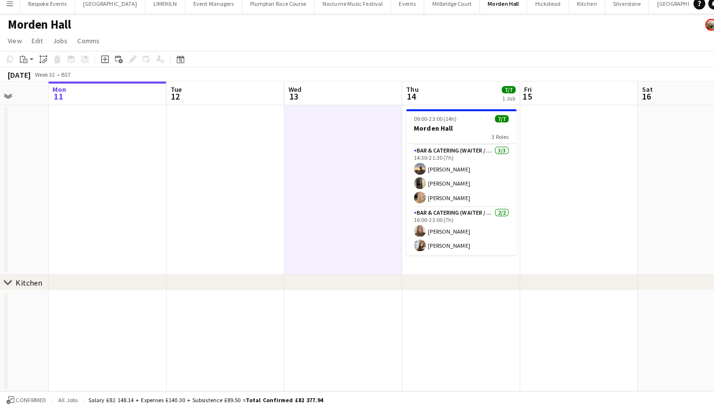
scroll to position [46, 0]
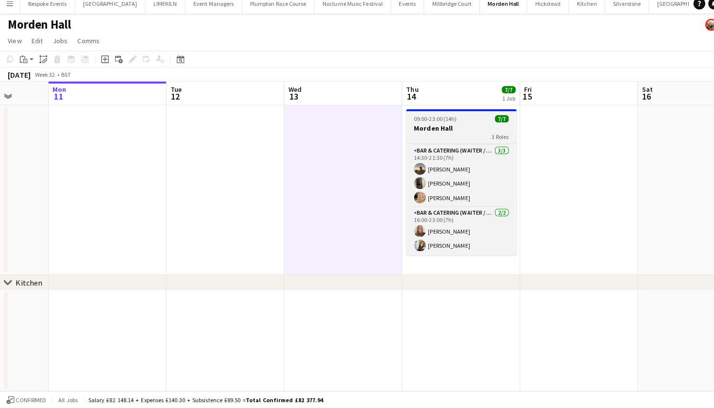
click at [430, 128] on h3 "Morden Hall" at bounding box center [454, 132] width 109 height 9
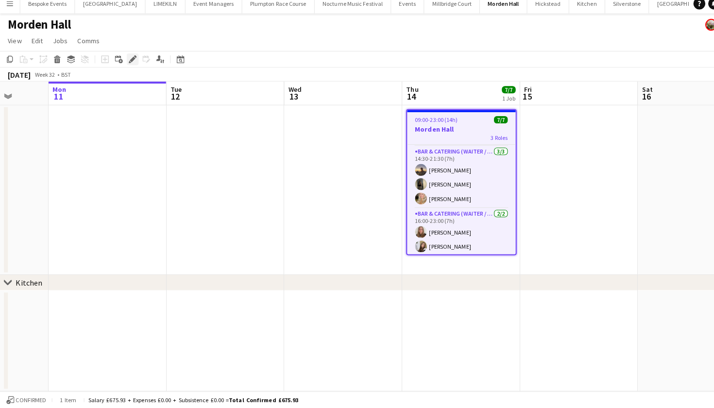
click at [133, 62] on icon at bounding box center [130, 64] width 5 height 5
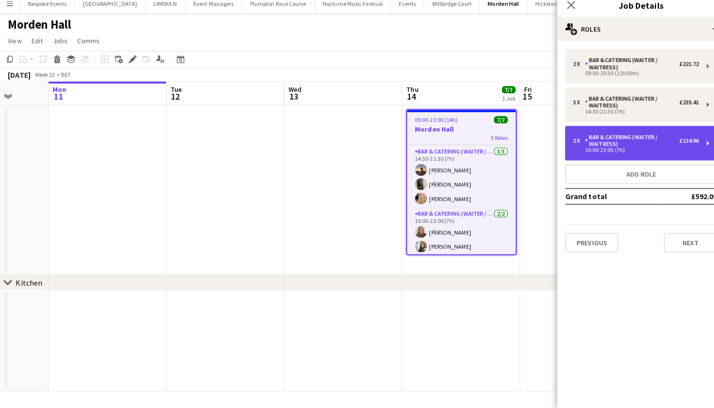
click at [636, 138] on div "Bar & Catering (Waiter / waitress)" at bounding box center [622, 145] width 93 height 14
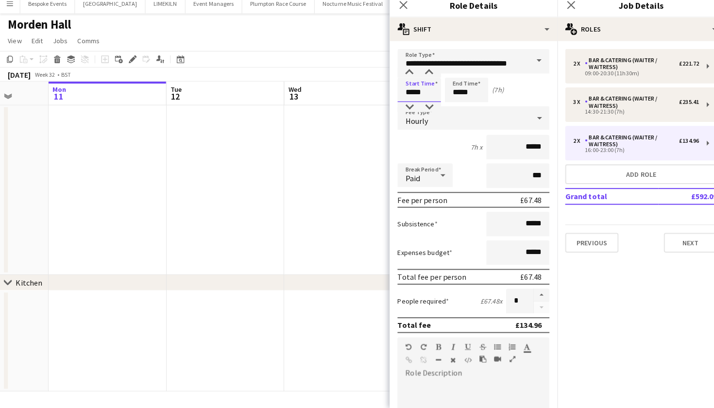
click at [413, 91] on input "*****" at bounding box center [413, 95] width 43 height 24
type input "*****"
click at [204, 200] on app-date-cell at bounding box center [222, 193] width 116 height 167
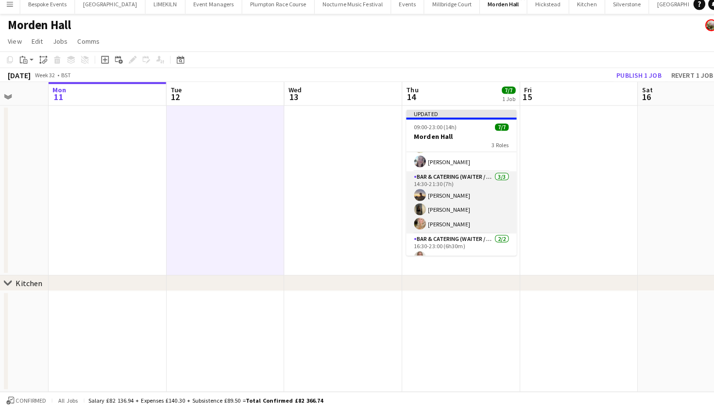
scroll to position [23, 0]
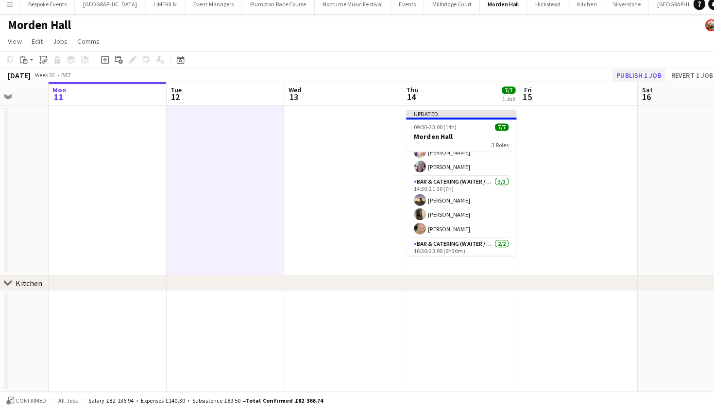
click at [627, 74] on button "Publish 1 job" at bounding box center [629, 79] width 52 height 13
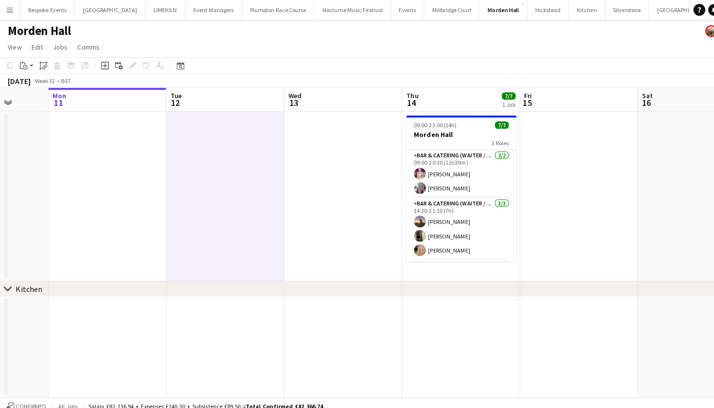
scroll to position [0, 0]
click at [449, 182] on app-card-role "Bar & Catering (Waiter / waitress) 2/2 09:00-20:30 (11h30m) Emma Black Ella Ken…" at bounding box center [454, 171] width 109 height 47
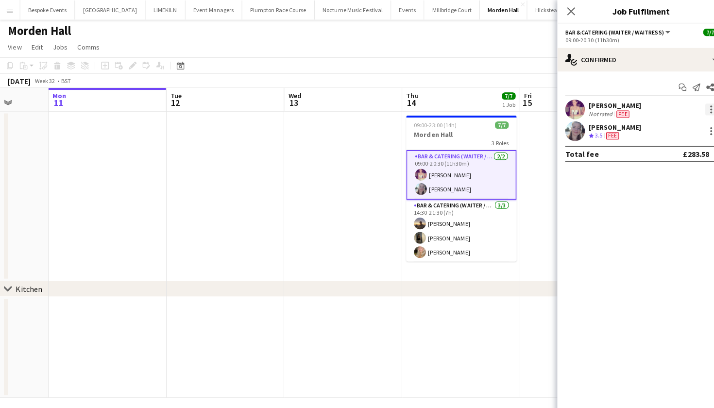
click at [702, 107] on div at bounding box center [701, 108] width 12 height 12
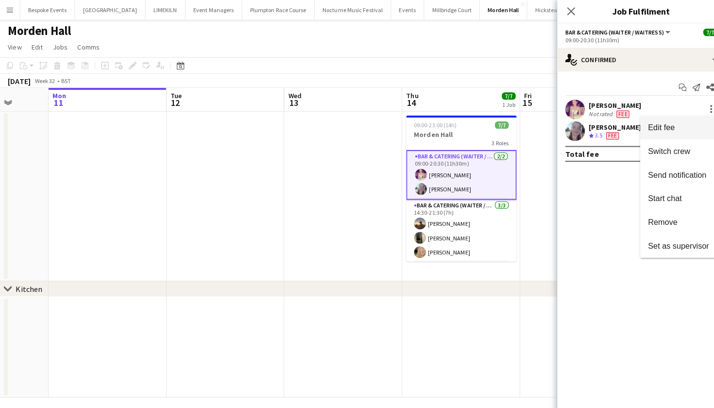
click at [674, 125] on span "Edit fee" at bounding box center [668, 125] width 60 height 9
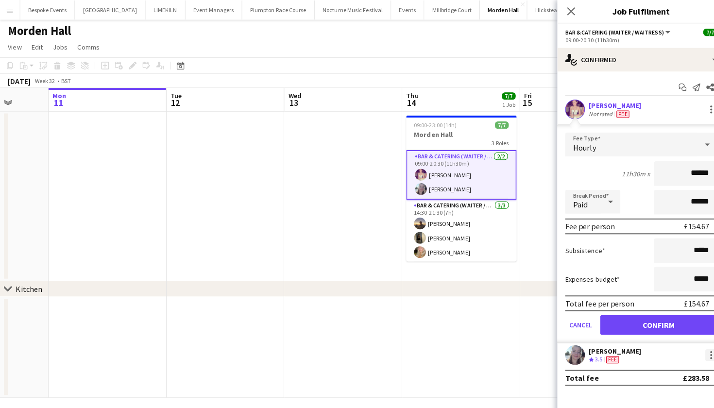
click at [702, 348] on div "Ella Kennedy Crew rating 3.5 Fee" at bounding box center [631, 349] width 165 height 19
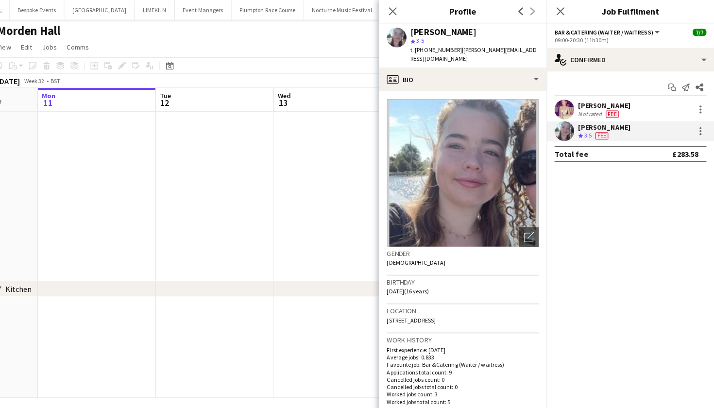
click at [687, 135] on div "Ella Kennedy Crew rating 3.5 Fee" at bounding box center [631, 128] width 165 height 19
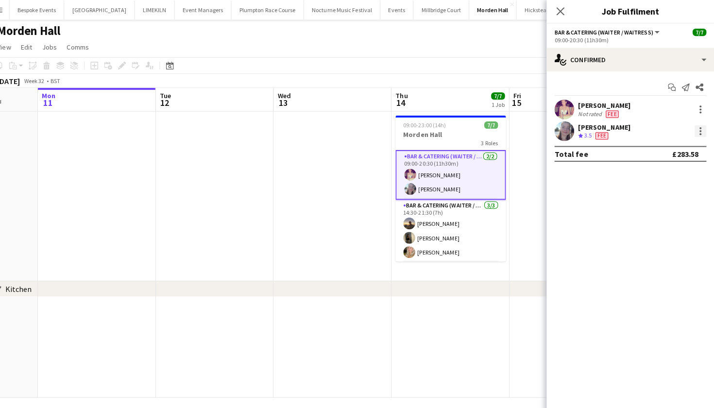
click at [695, 133] on div at bounding box center [701, 129] width 12 height 12
click at [674, 149] on span "Edit fee" at bounding box center [668, 147] width 60 height 9
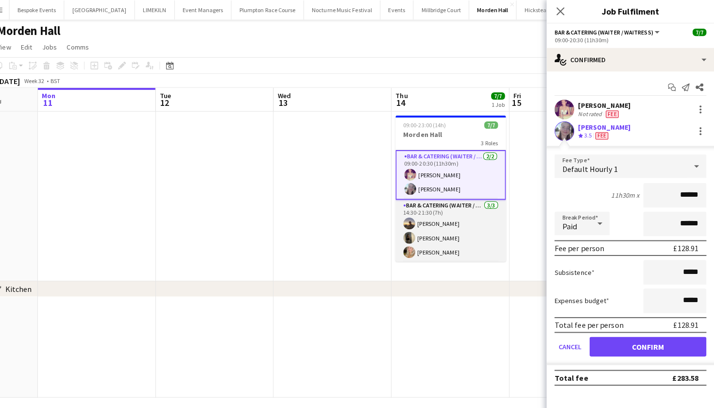
click at [413, 232] on app-card-role "Bar & Catering (Waiter / waitress) 3/3 14:30-21:30 (7h) Harry Thomas Ellie Cros…" at bounding box center [454, 227] width 109 height 61
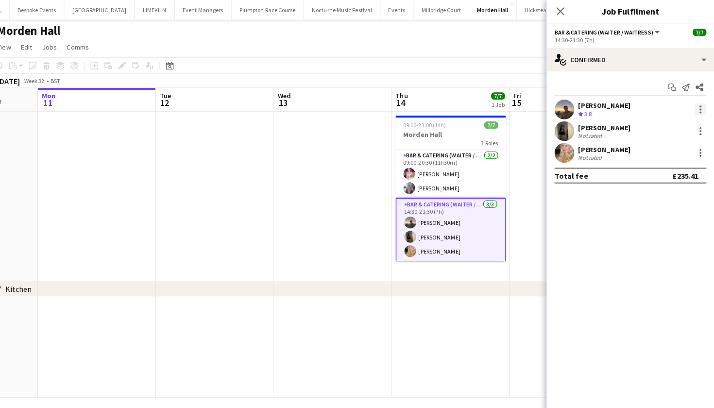
click at [699, 105] on div at bounding box center [700, 105] width 2 height 2
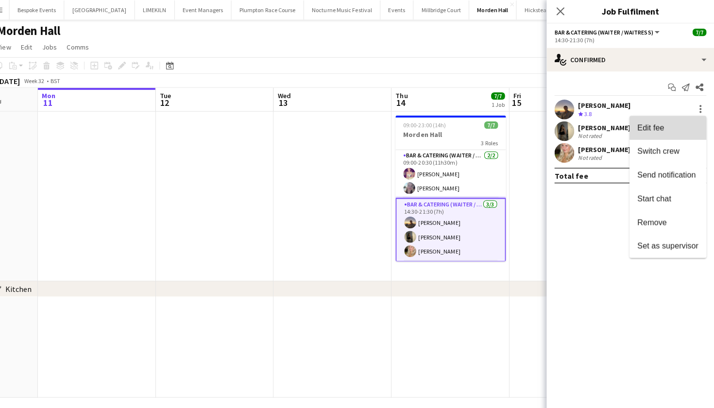
click at [679, 125] on span "Edit fee" at bounding box center [668, 125] width 60 height 9
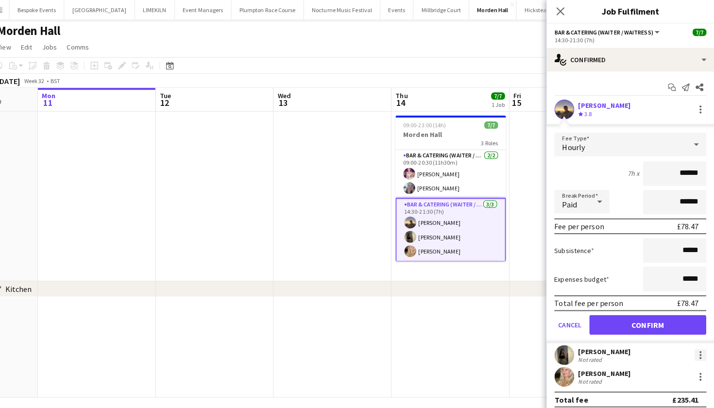
click at [699, 349] on div at bounding box center [700, 350] width 2 height 2
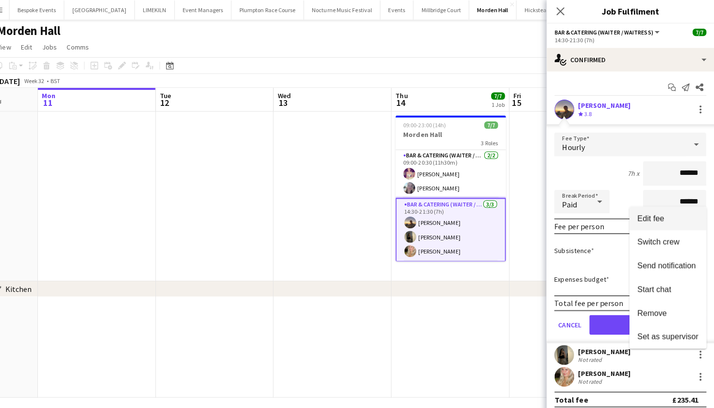
click at [656, 210] on button "Edit fee" at bounding box center [668, 215] width 76 height 23
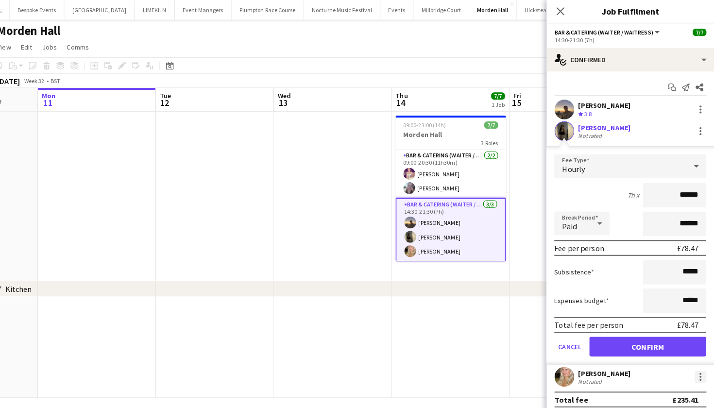
click at [695, 366] on div at bounding box center [701, 371] width 12 height 12
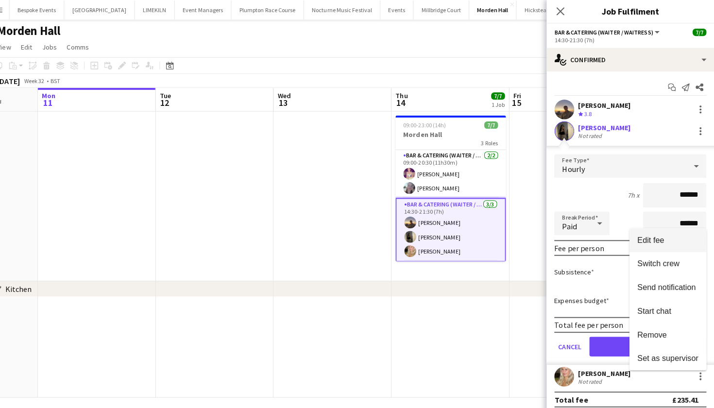
click at [649, 239] on span "Edit fee" at bounding box center [651, 236] width 26 height 8
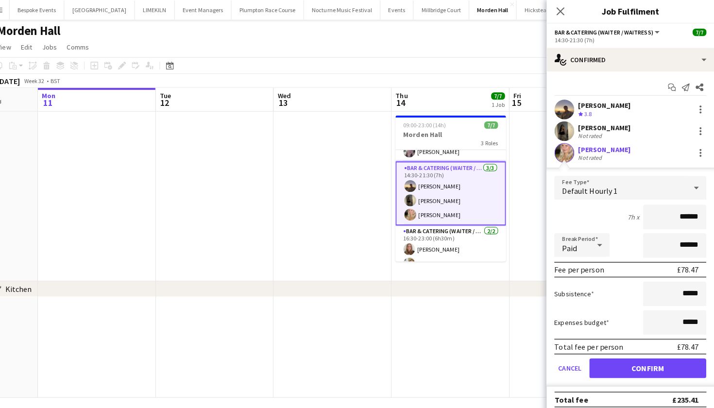
scroll to position [46, 0]
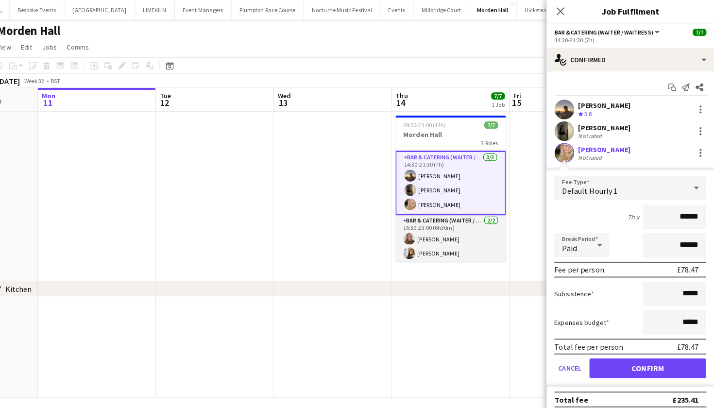
click at [457, 242] on app-card-role "Bar & Catering (Waiter / waitress) 2/2 16:30-23:00 (6h30m) Daisy Shaw Inka Sona…" at bounding box center [454, 235] width 109 height 47
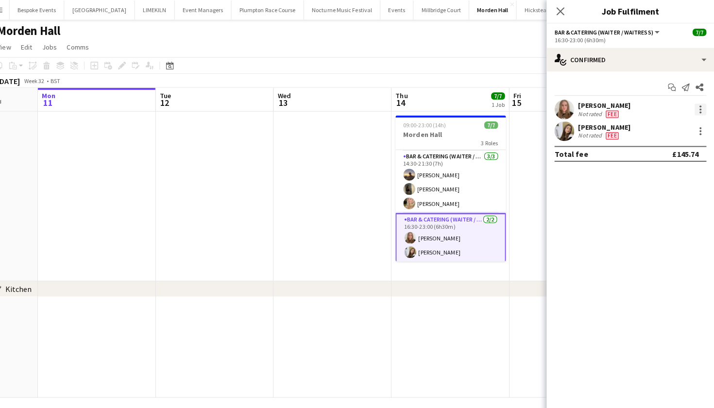
click at [695, 106] on div at bounding box center [701, 108] width 12 height 12
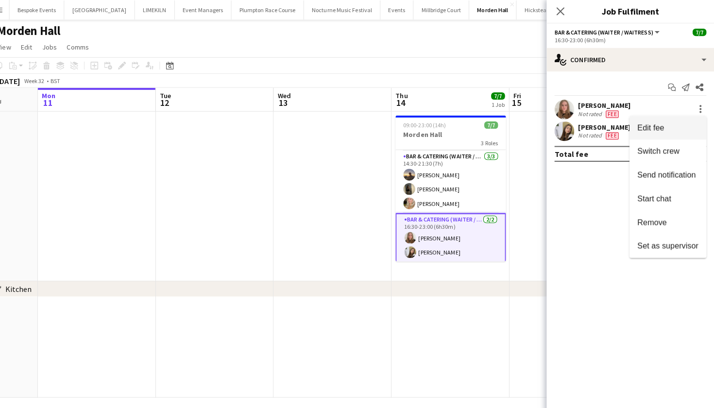
click at [667, 134] on button "Edit fee" at bounding box center [668, 125] width 76 height 23
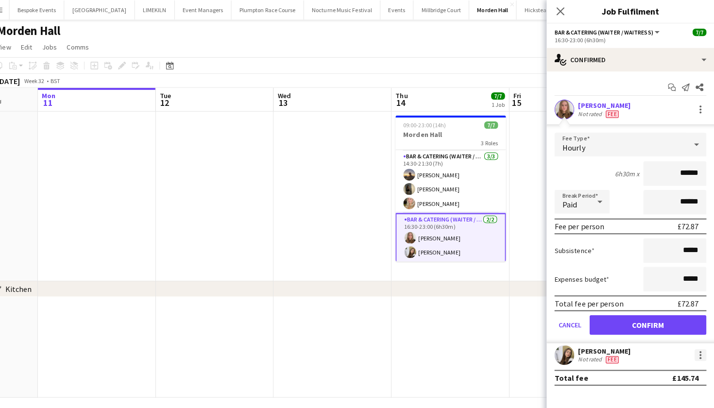
click at [695, 352] on div at bounding box center [701, 350] width 12 height 12
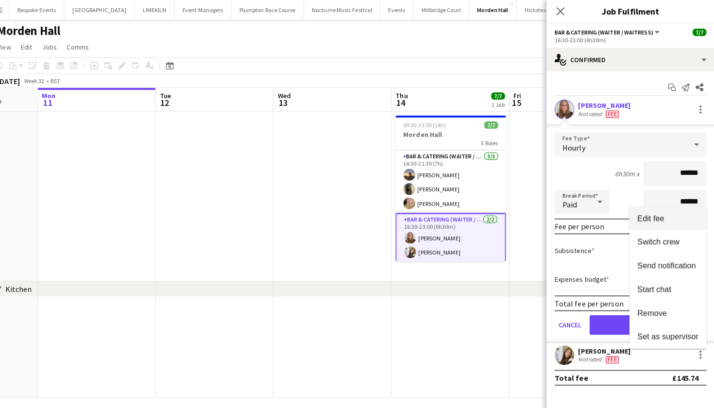
click at [671, 221] on button "Edit fee" at bounding box center [668, 215] width 76 height 23
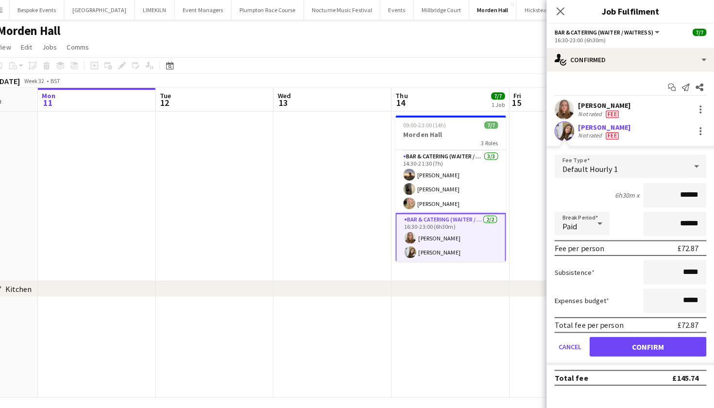
click at [371, 213] on app-date-cell at bounding box center [338, 193] width 116 height 167
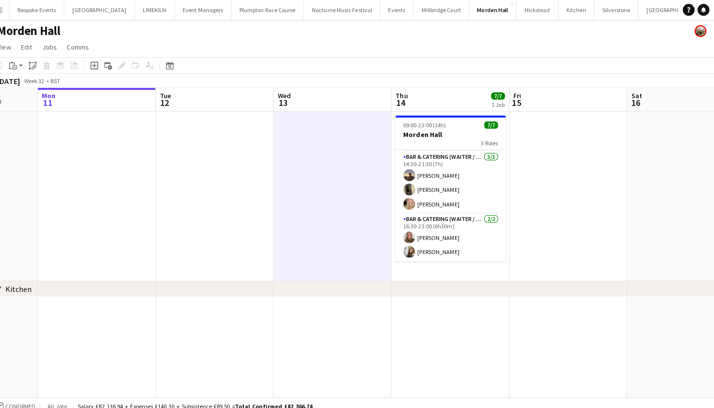
scroll to position [46, 0]
click at [583, 77] on div "August 2025 Week 32 • BST" at bounding box center [357, 80] width 714 height 14
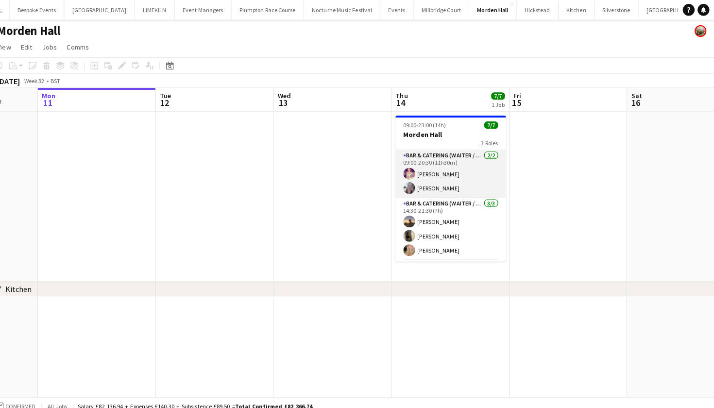
scroll to position [0, 0]
click at [444, 176] on app-card-role "Bar & Catering (Waiter / waitress) 2/2 09:00-20:30 (11h30m) Emma Black Ella Ken…" at bounding box center [454, 171] width 109 height 47
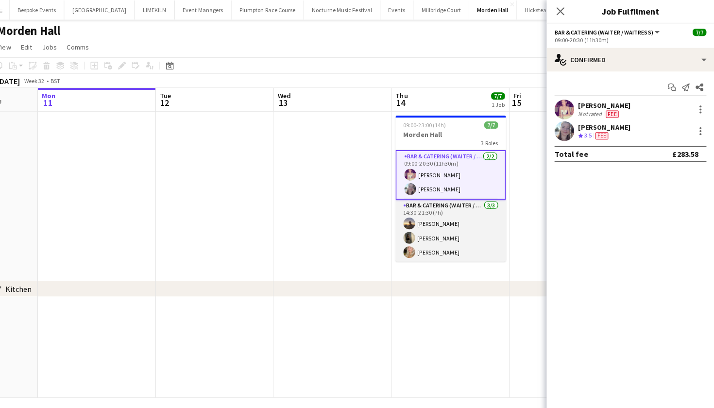
click at [430, 222] on app-card-role "Bar & Catering (Waiter / waitress) 3/3 14:30-21:30 (7h) Harry Thomas Ellie Cros…" at bounding box center [454, 227] width 109 height 61
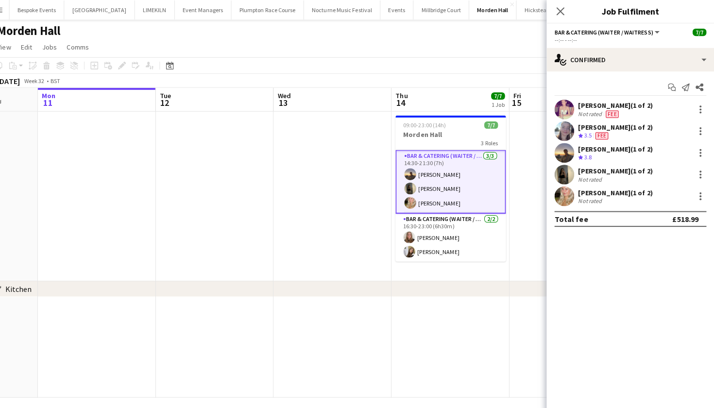
scroll to position [49, 0]
click at [430, 222] on app-card-role "Bar & Catering (Waiter / waitress) 2/2 16:30-23:00 (6h30m) Daisy Shaw Inka Sona…" at bounding box center [454, 233] width 109 height 47
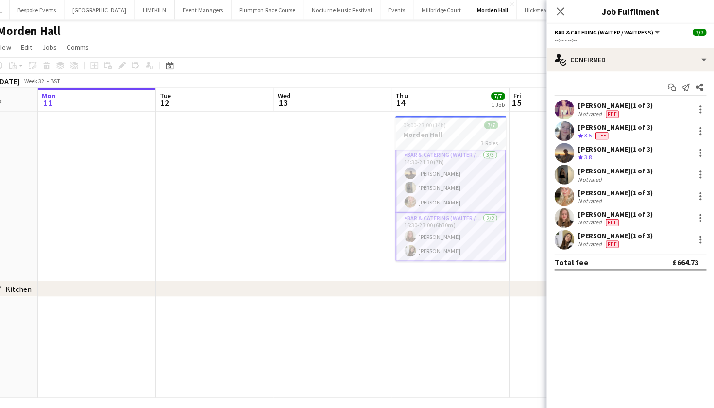
scroll to position [50, 0]
click at [558, 10] on icon at bounding box center [562, 10] width 9 height 9
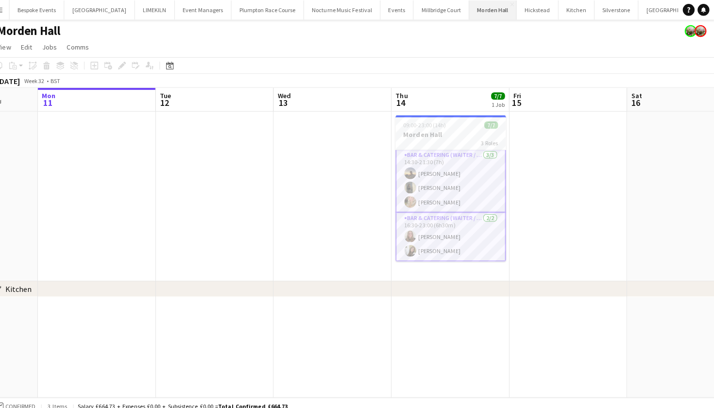
click at [473, 13] on button "Morden Hall Close" at bounding box center [496, 9] width 47 height 19
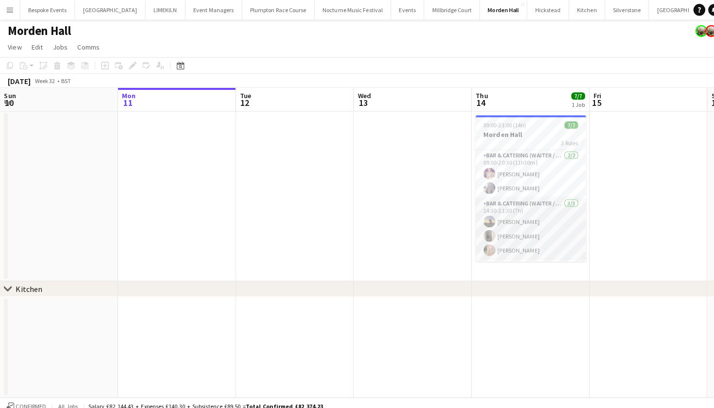
scroll to position [0, 0]
click at [109, 7] on button "[GEOGRAPHIC_DATA] Close" at bounding box center [108, 9] width 69 height 19
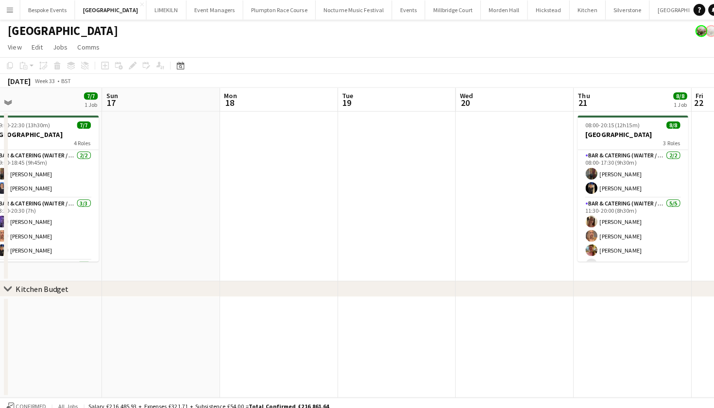
scroll to position [0, 275]
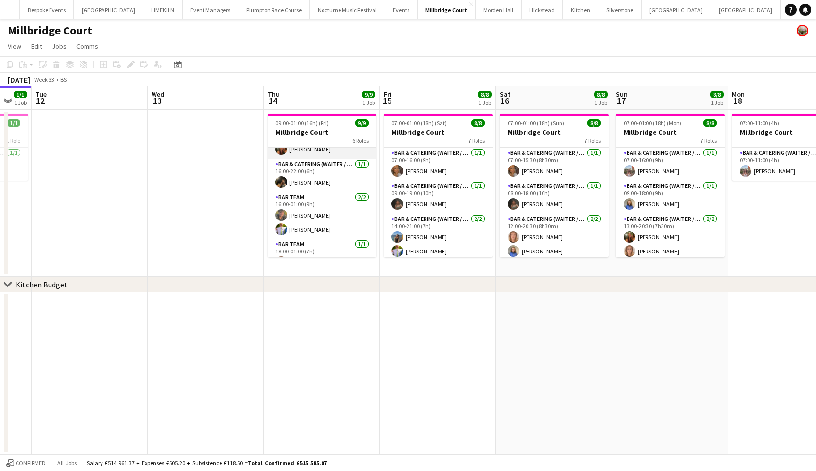
scroll to position [119, 0]
click at [385, 7] on button "Events Close" at bounding box center [401, 9] width 33 height 19
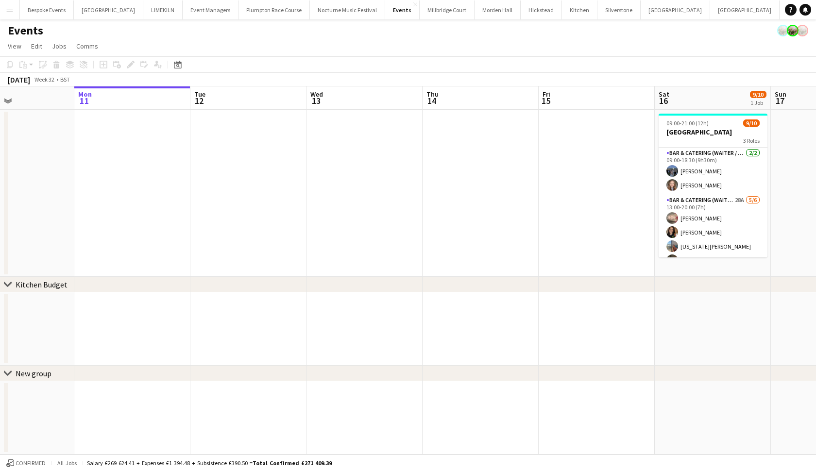
scroll to position [0, 246]
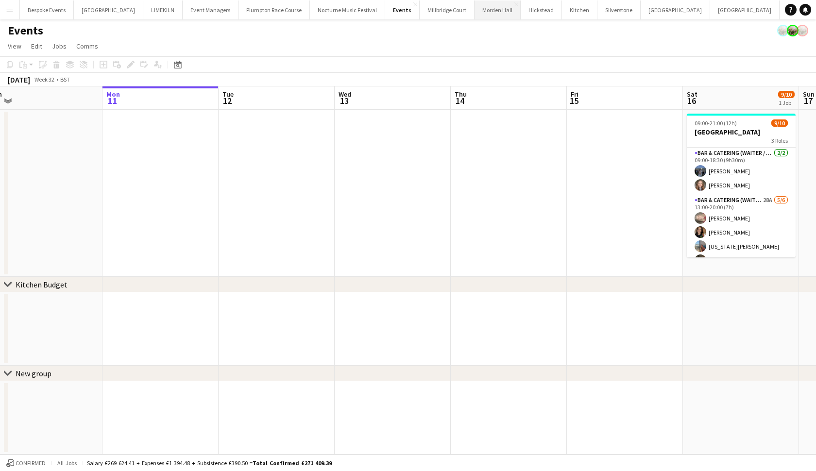
click at [475, 14] on button "[GEOGRAPHIC_DATA] Close" at bounding box center [498, 9] width 46 height 19
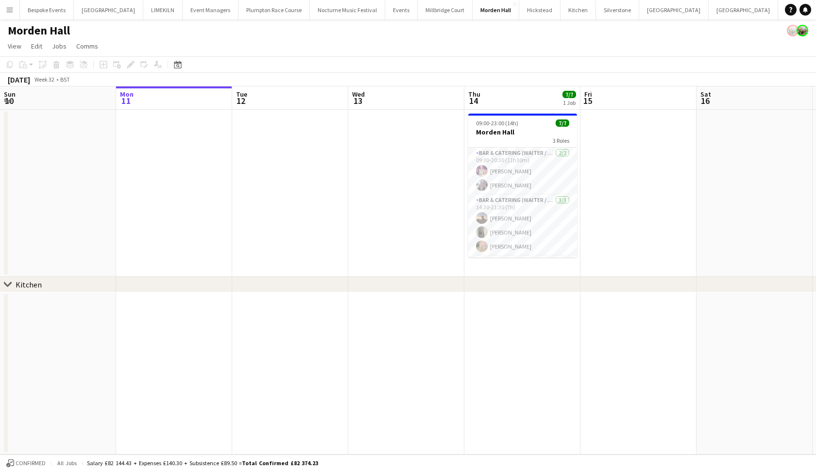
click at [530, 181] on app-card-role "Bar & Catering (Waiter / waitress) [DATE] 09:00-20:30 (11h30m) [PERSON_NAME] [P…" at bounding box center [522, 171] width 109 height 47
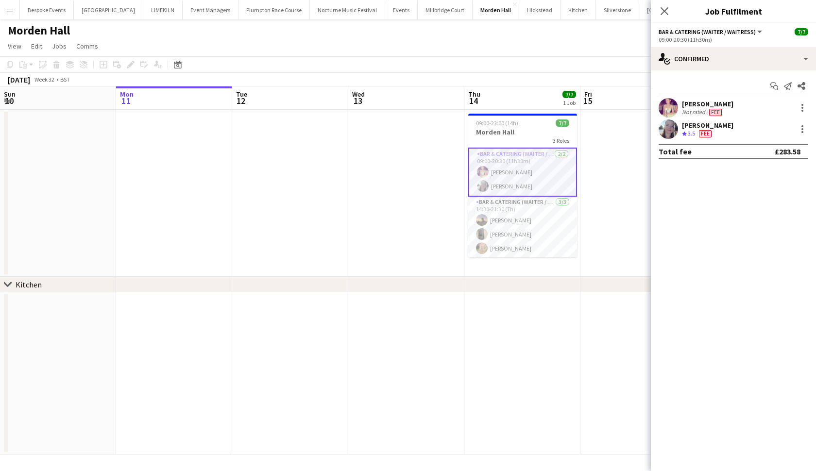
click at [670, 109] on app-user-avatar at bounding box center [668, 107] width 19 height 19
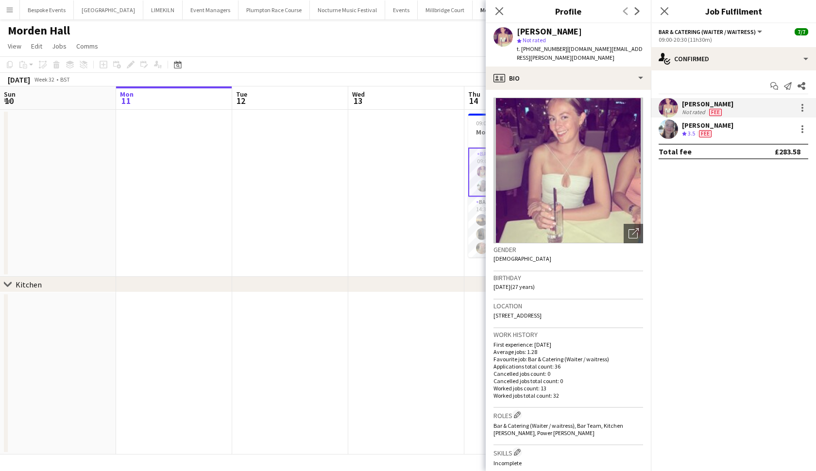
click at [285, 216] on app-date-cell at bounding box center [290, 193] width 116 height 167
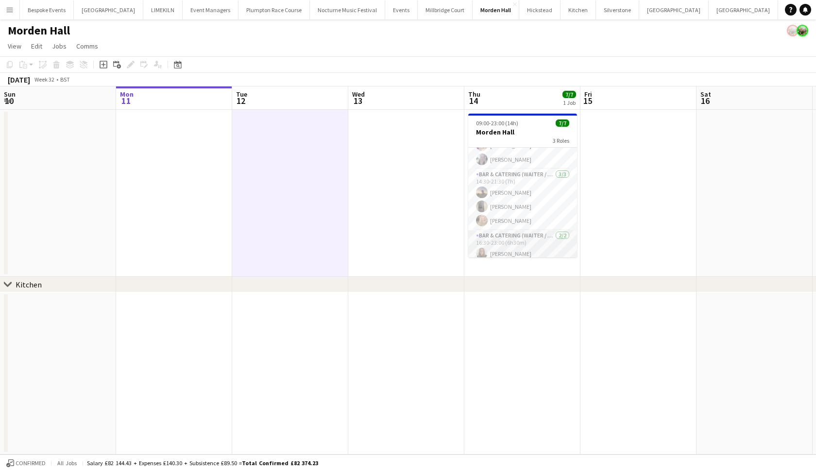
scroll to position [30, 0]
click at [504, 190] on app-card-role "Bar & Catering (Waiter / waitress) [DATE] 14:30-21:30 (7h) [PERSON_NAME] [PERSO…" at bounding box center [522, 195] width 109 height 61
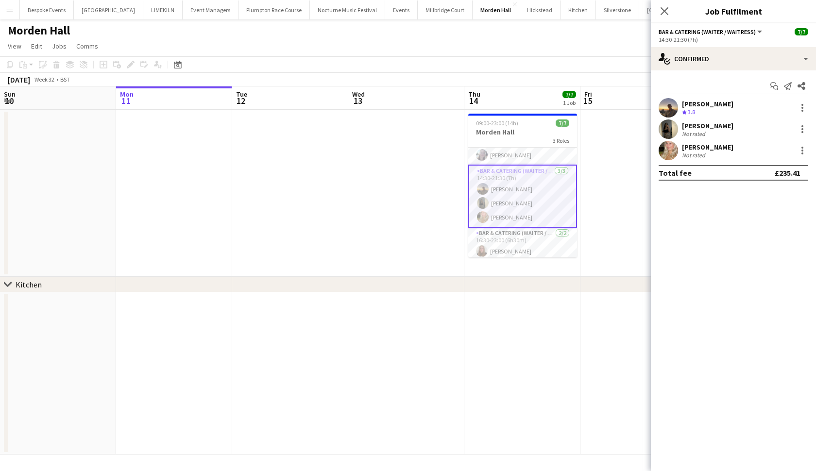
click at [677, 126] on app-user-avatar at bounding box center [668, 128] width 19 height 19
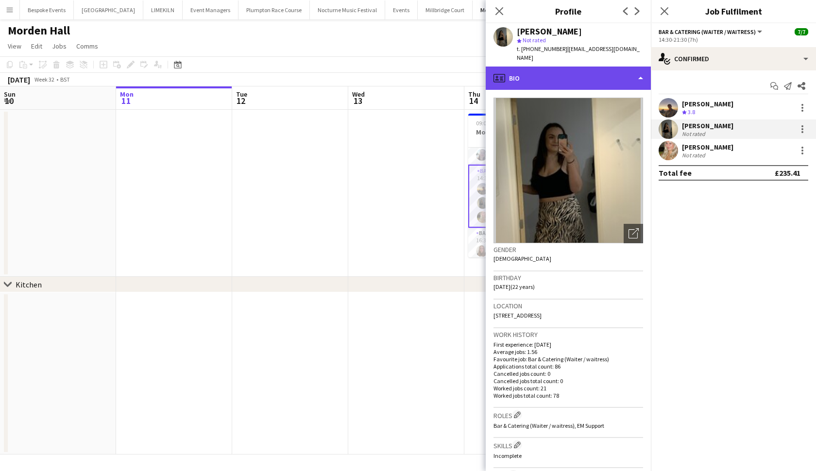
click at [593, 70] on div "profile Bio" at bounding box center [568, 78] width 165 height 23
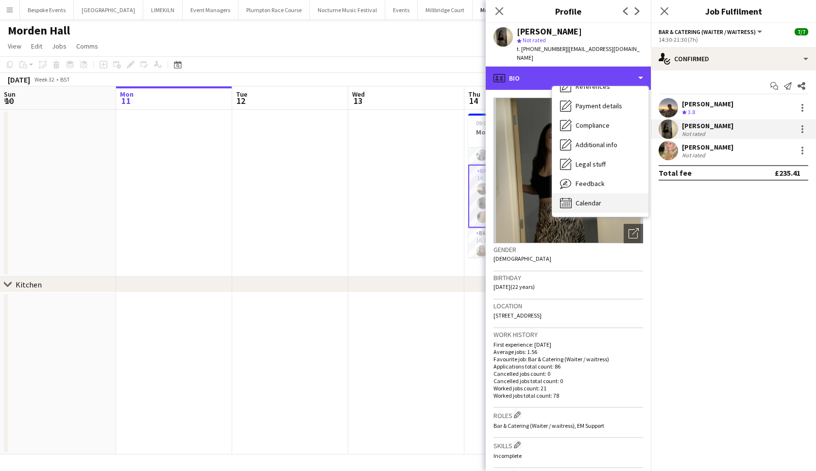
scroll to position [111, 0]
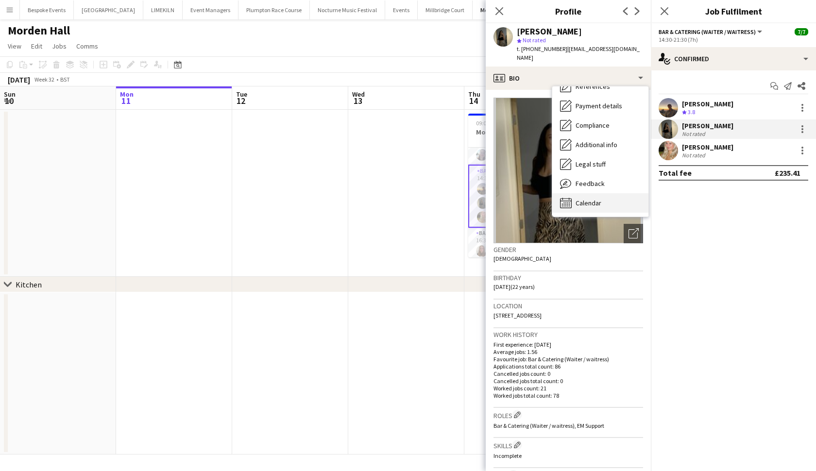
click at [581, 198] on div "Calendar Calendar" at bounding box center [600, 202] width 96 height 19
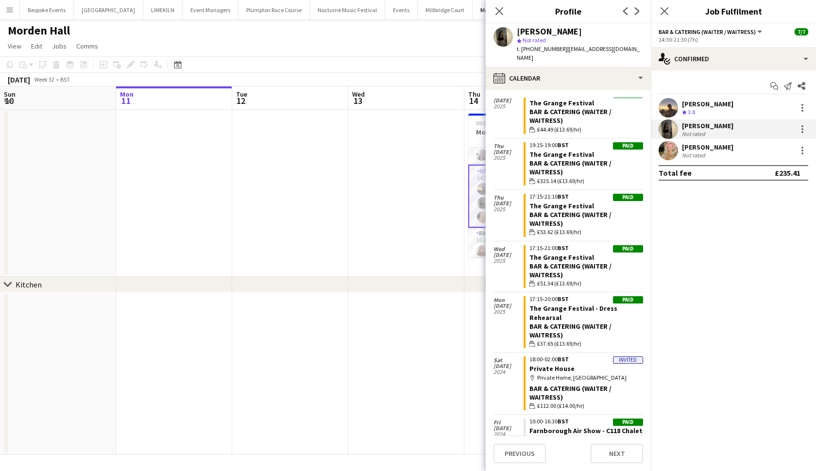
scroll to position [1142, 0]
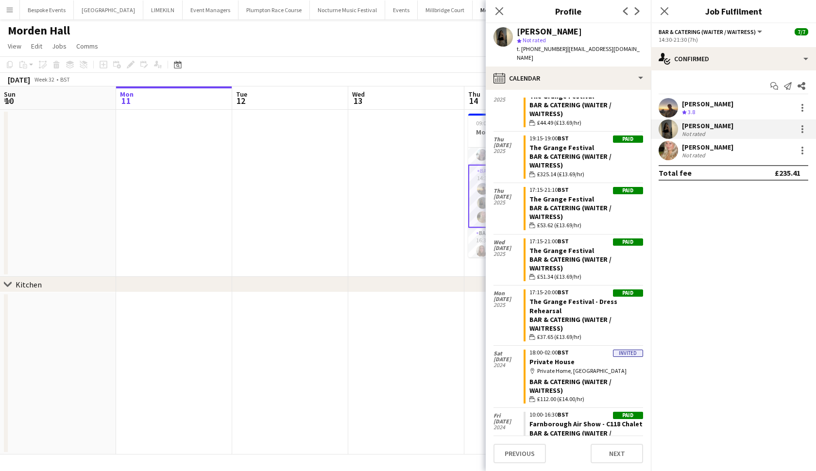
click at [346, 186] on app-date-cell at bounding box center [290, 193] width 116 height 167
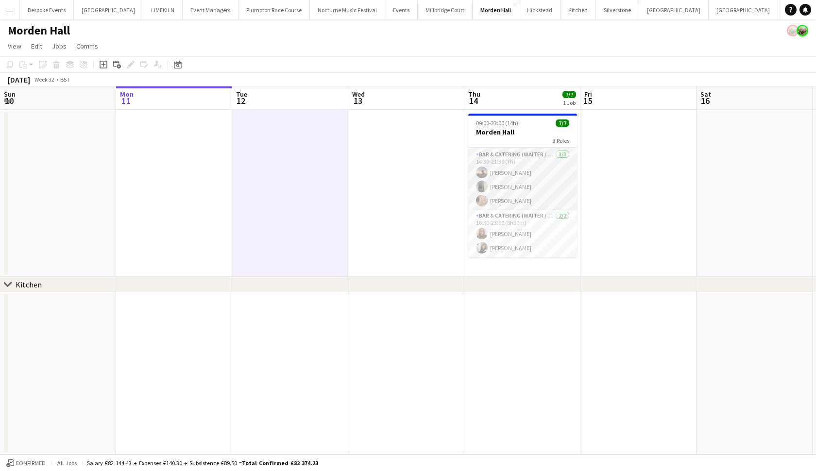
scroll to position [46, 0]
click at [98, 6] on button "[GEOGRAPHIC_DATA] Close" at bounding box center [108, 9] width 69 height 19
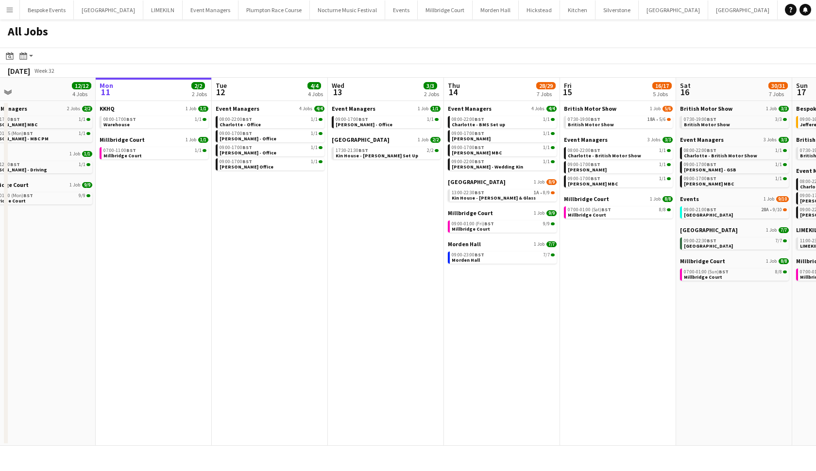
scroll to position [0, 285]
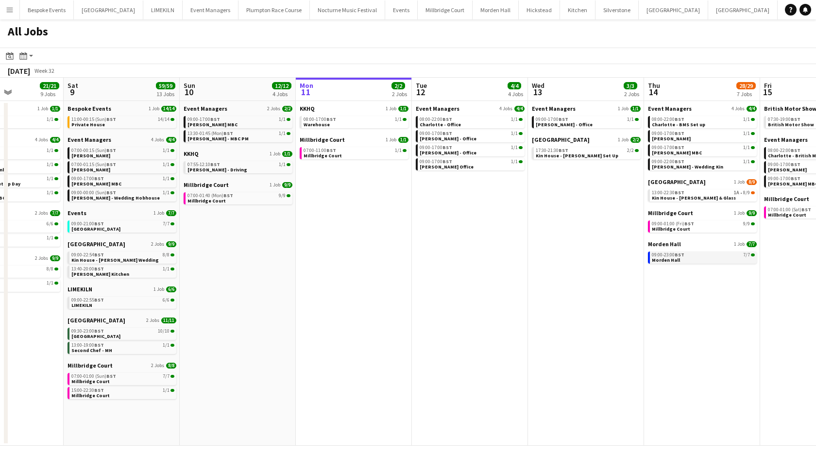
click at [663, 258] on span "Morden Hall" at bounding box center [666, 260] width 28 height 6
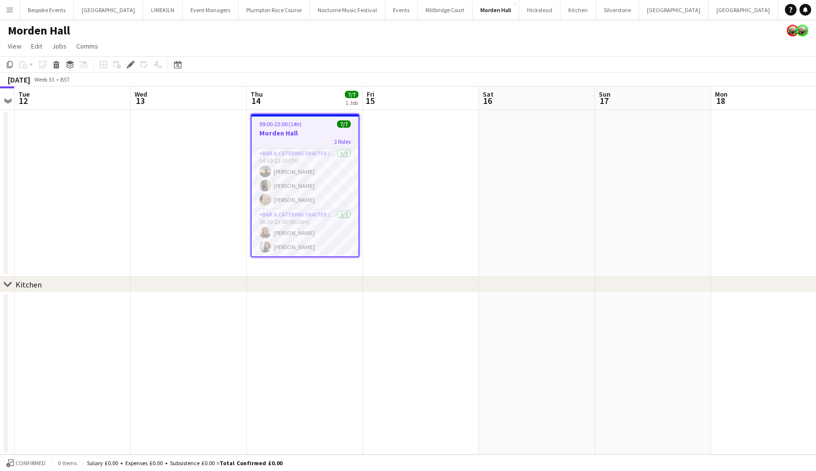
scroll to position [0, 0]
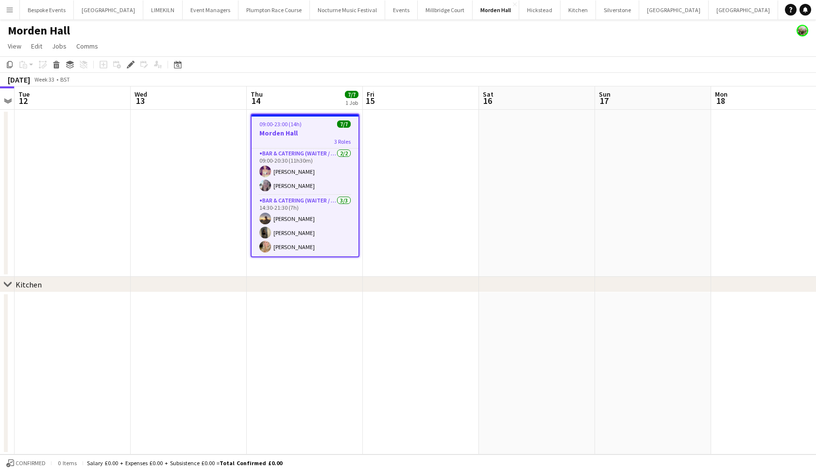
click at [94, 13] on button "[GEOGRAPHIC_DATA] Close" at bounding box center [108, 9] width 69 height 19
